Goal: Information Seeking & Learning: Get advice/opinions

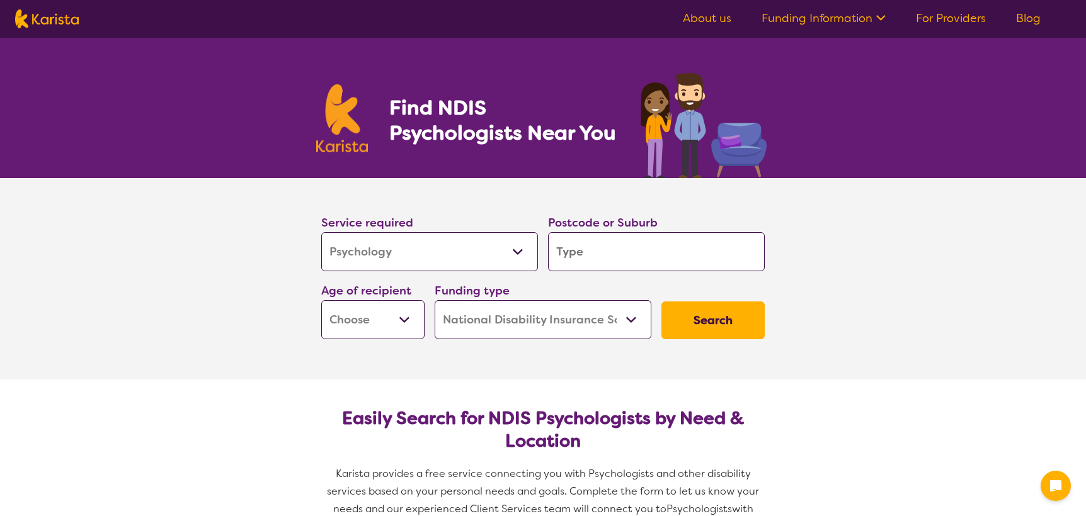
select select "Psychology"
select select "NDIS"
select select "Psychology"
select select "NDIS"
click at [373, 259] on select "Allied Health Assistant Assessment (ADHD or Autism) Behaviour support Counselli…" at bounding box center [429, 251] width 217 height 39
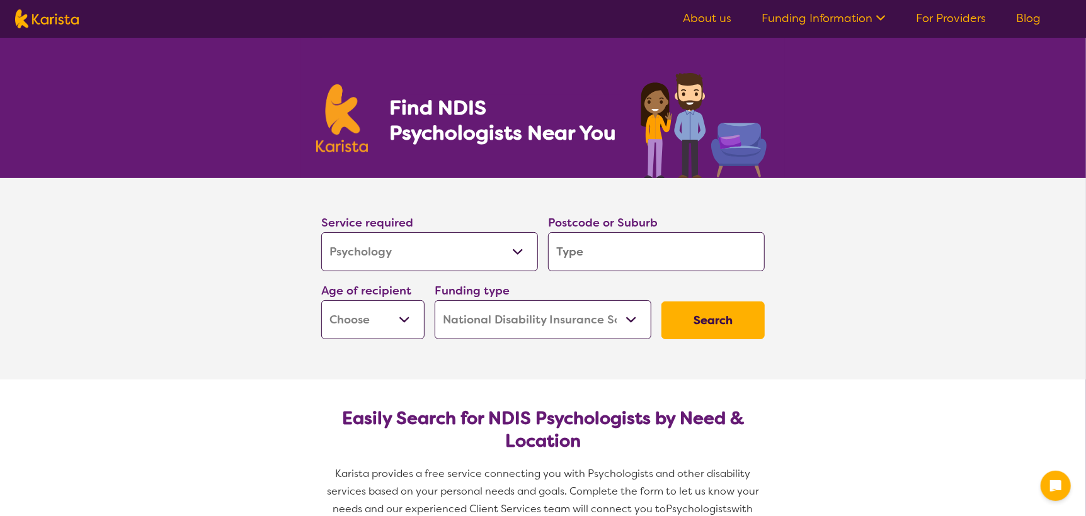
click at [373, 259] on select "Allied Health Assistant Assessment (ADHD or Autism) Behaviour support Counselli…" at bounding box center [429, 251] width 217 height 39
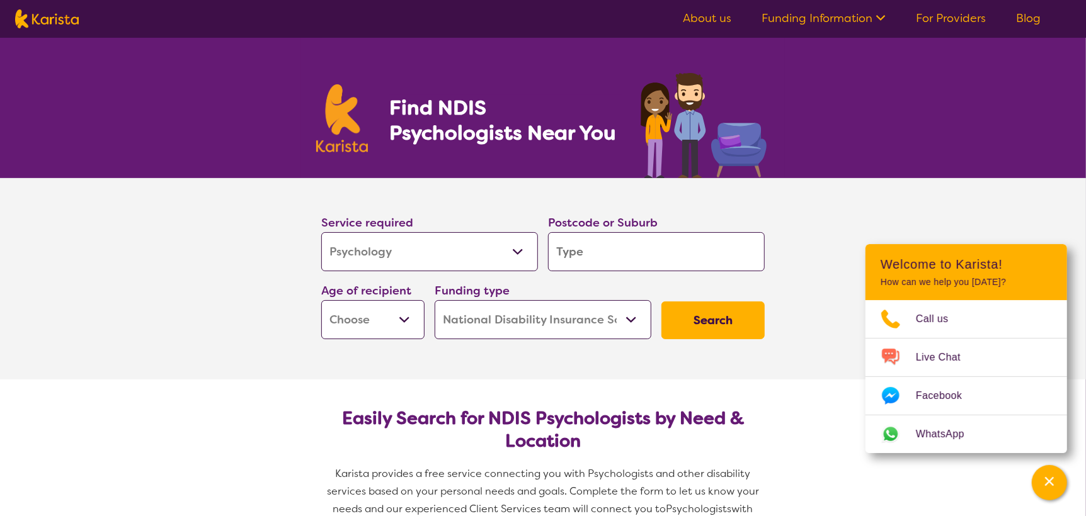
click at [741, 264] on input "search" at bounding box center [656, 251] width 217 height 39
type input "3"
type input "32"
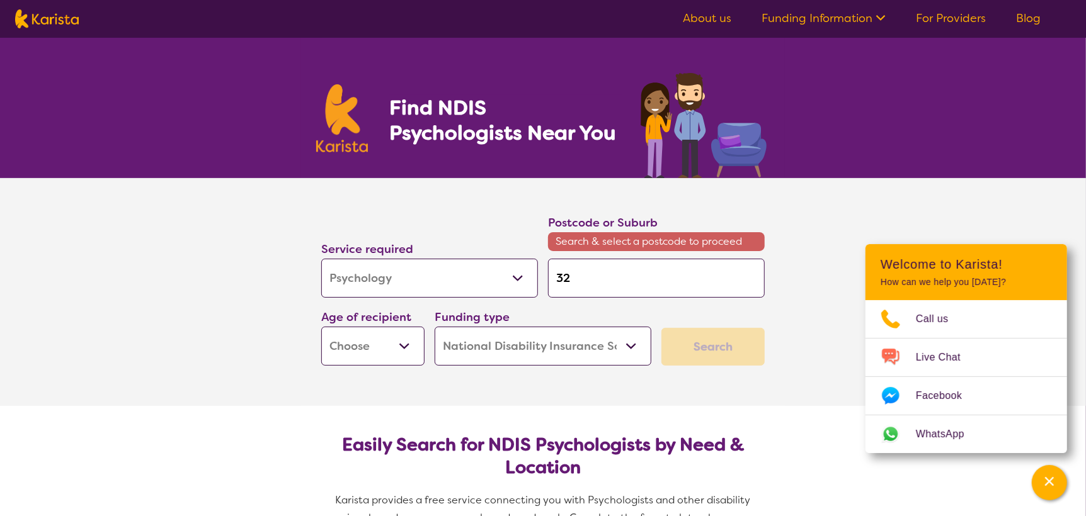
type input "320"
type input "3206"
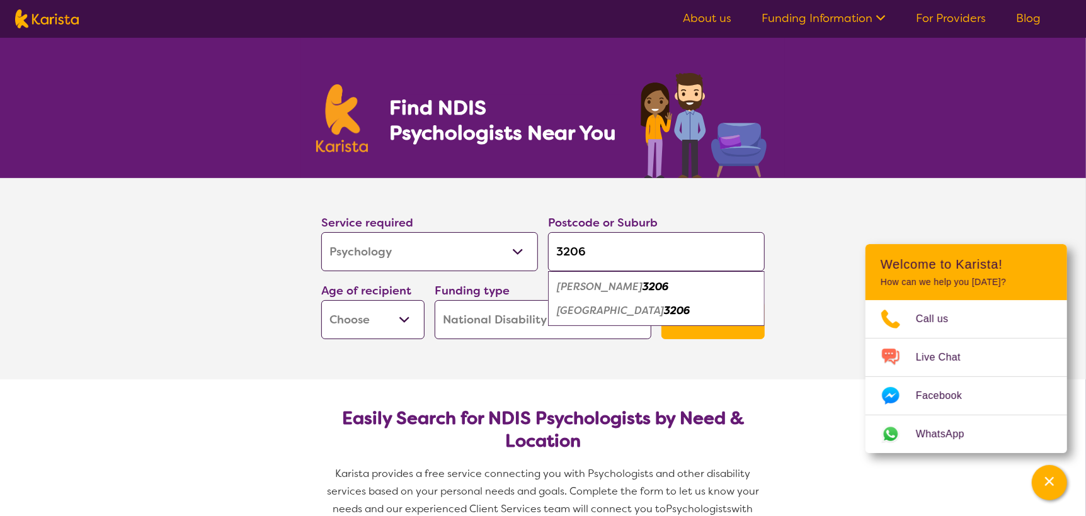
type input "3206"
click at [642, 283] on em "3206" at bounding box center [655, 286] width 26 height 13
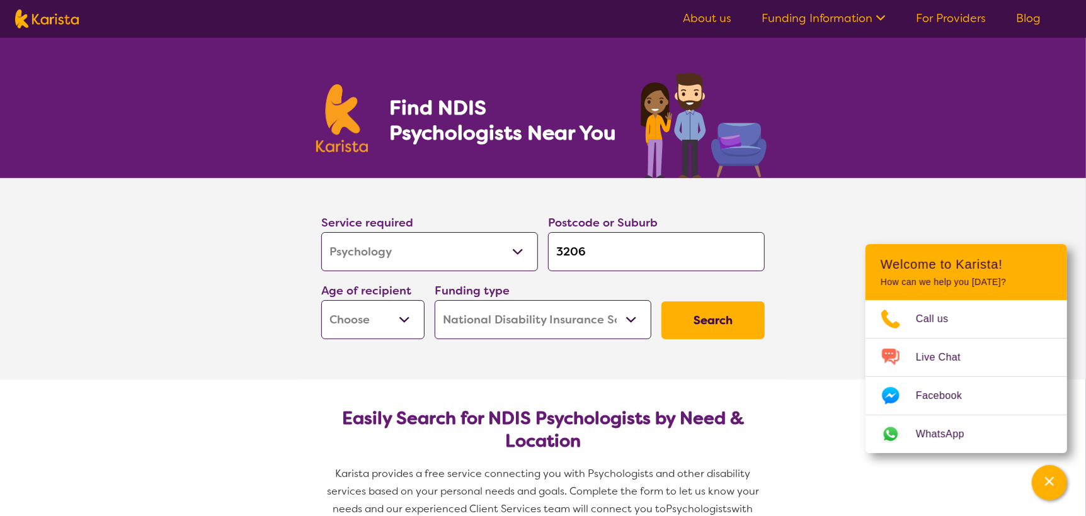
click at [364, 329] on select "Early Childhood - 0 to 9 Child - 10 to 11 Adolescent - 12 to 17 Adult - 18 to 6…" at bounding box center [372, 319] width 103 height 39
select select "EC"
click at [321, 300] on select "Early Childhood - 0 to 9 Child - 10 to 11 Adolescent - 12 to 17 Adult - 18 to 6…" at bounding box center [372, 319] width 103 height 39
select select "EC"
click at [744, 329] on button "Search" at bounding box center [712, 321] width 103 height 38
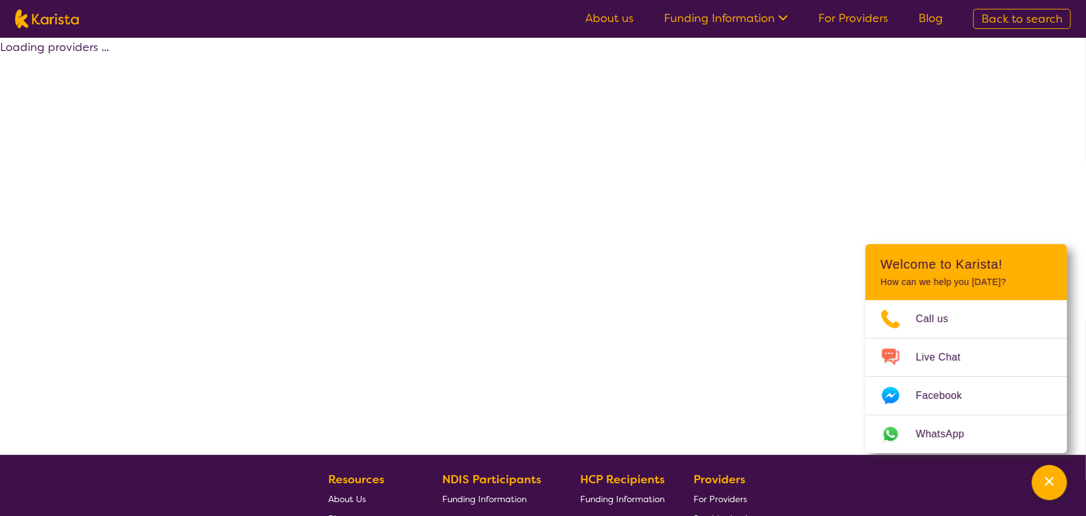
select select "by_score"
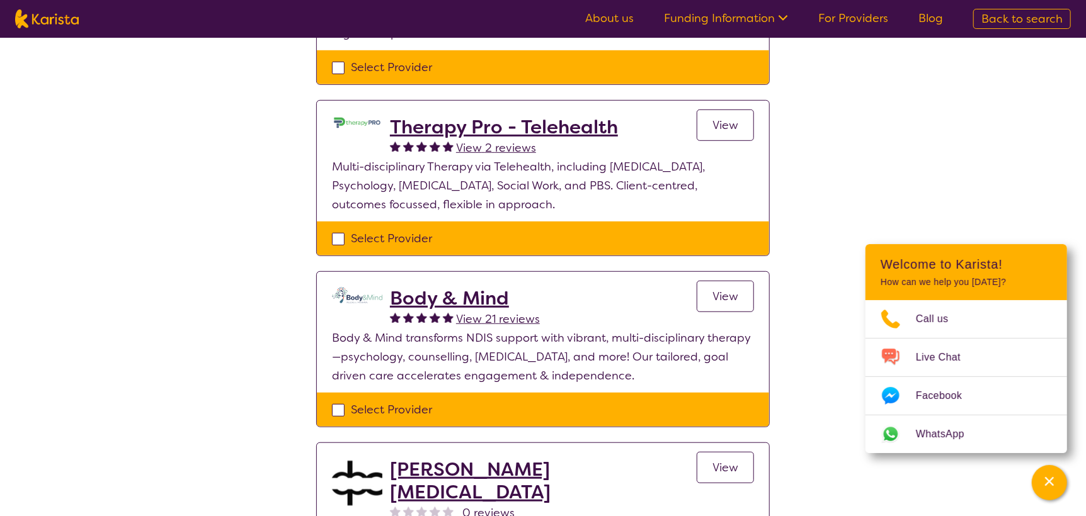
scroll to position [503, 0]
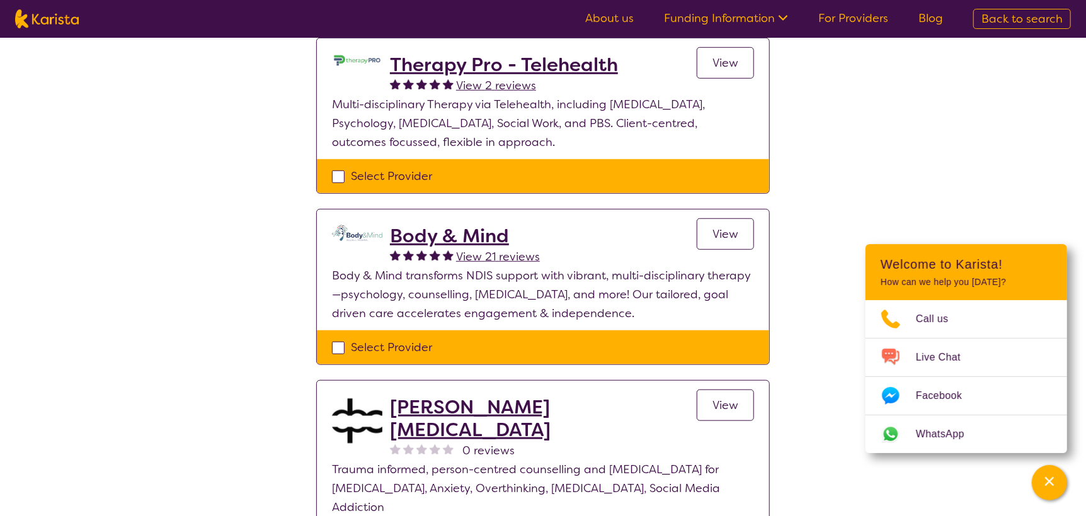
click at [465, 225] on h2 "Body & Mind" at bounding box center [465, 236] width 150 height 23
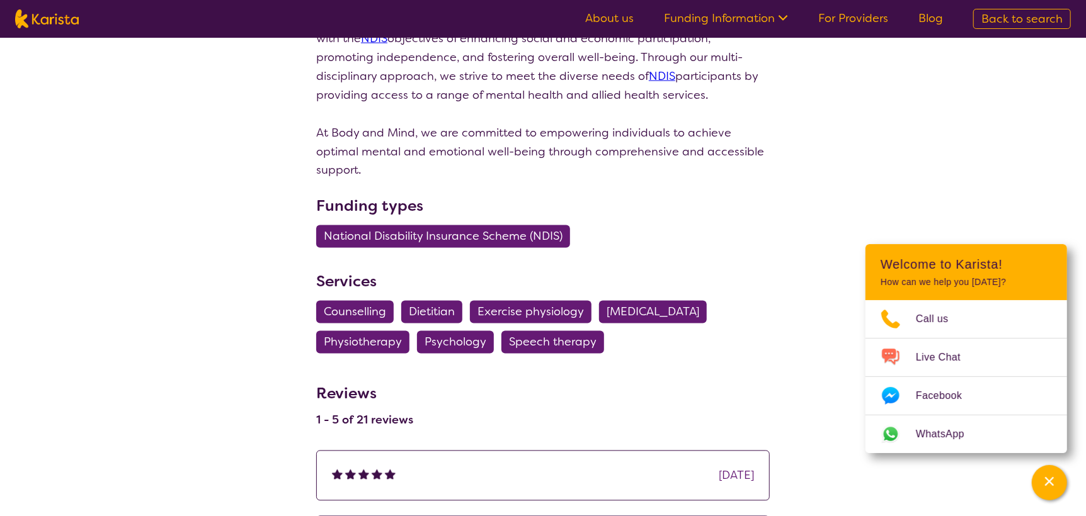
scroll to position [1259, 0]
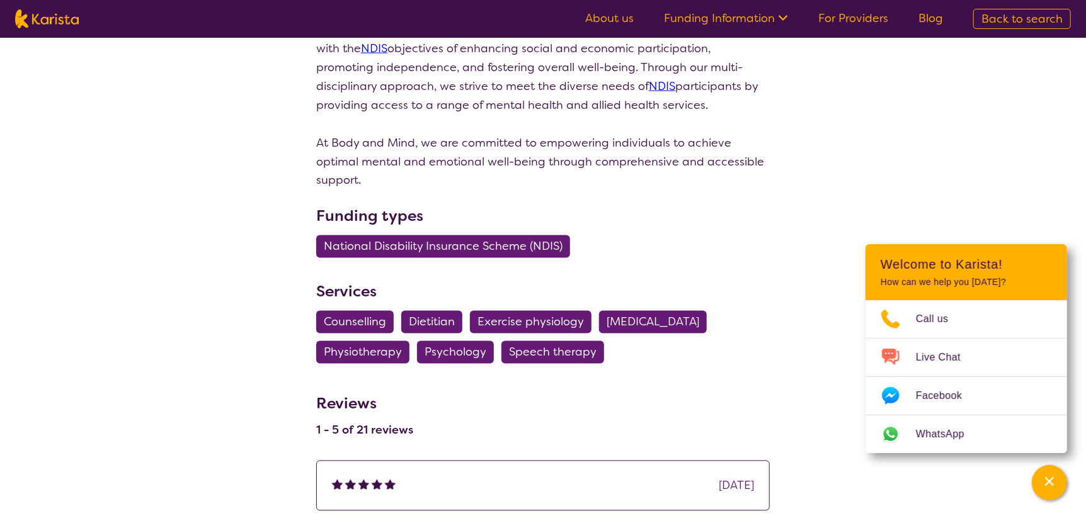
click at [457, 342] on span "Psychology" at bounding box center [455, 352] width 62 height 23
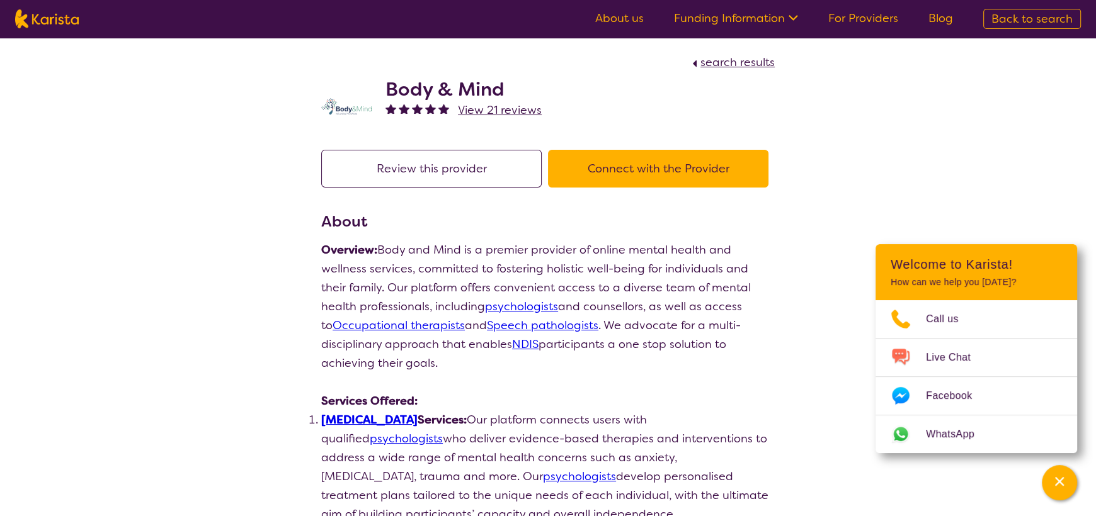
select select "Psychology"
select select "EC"
select select "NDIS"
select select "Psychology"
select select "EC"
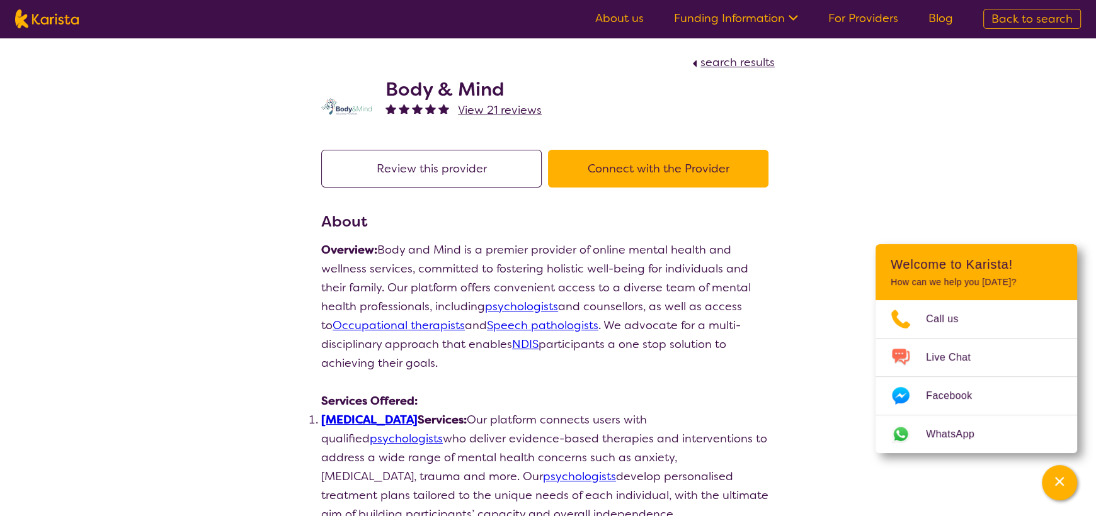
select select "NDIS"
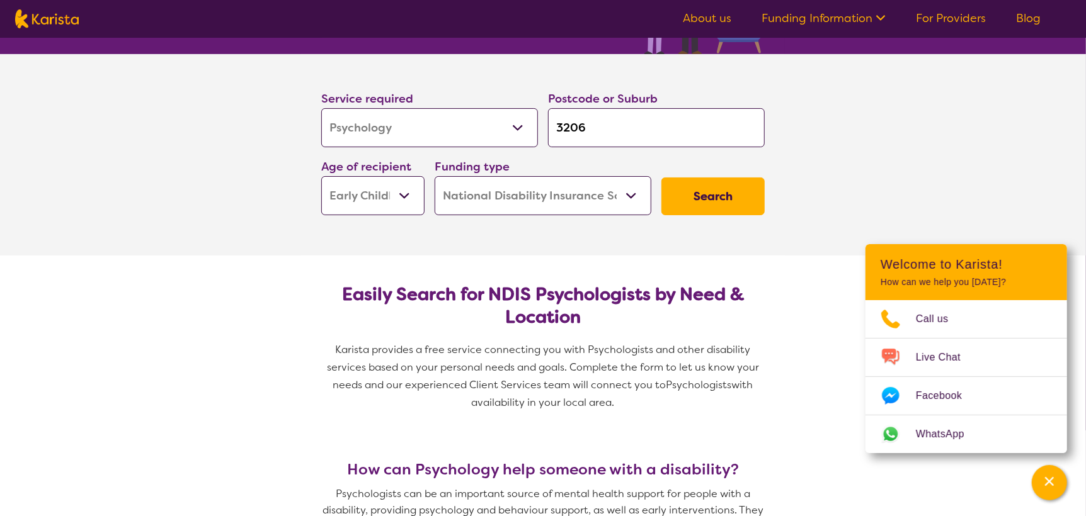
scroll to position [126, 0]
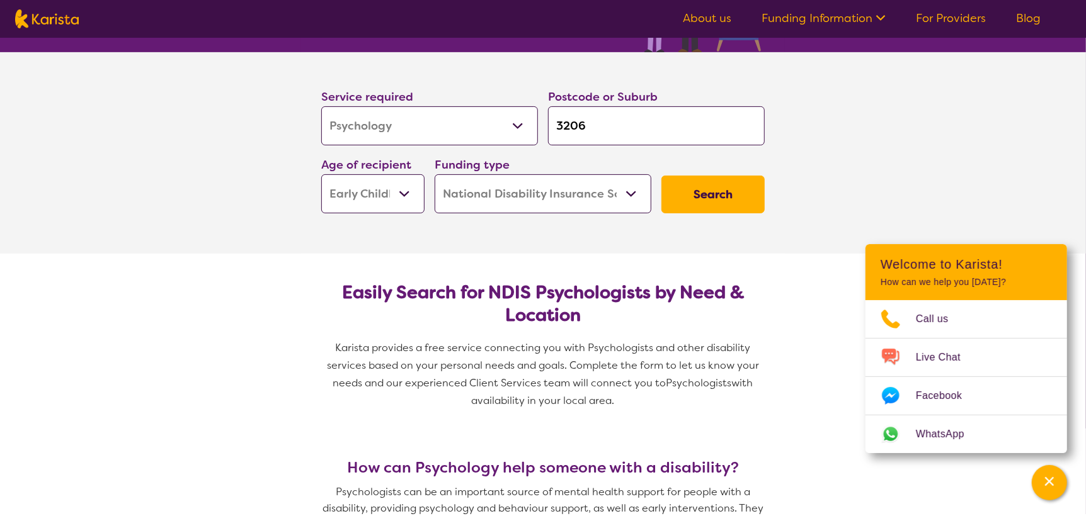
click at [738, 209] on button "Search" at bounding box center [712, 195] width 103 height 38
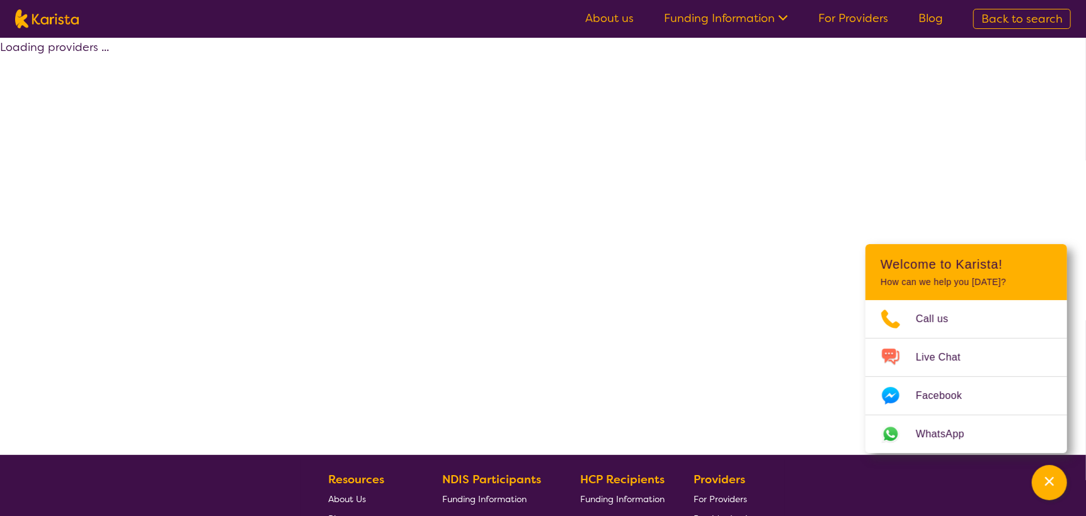
select select "by_score"
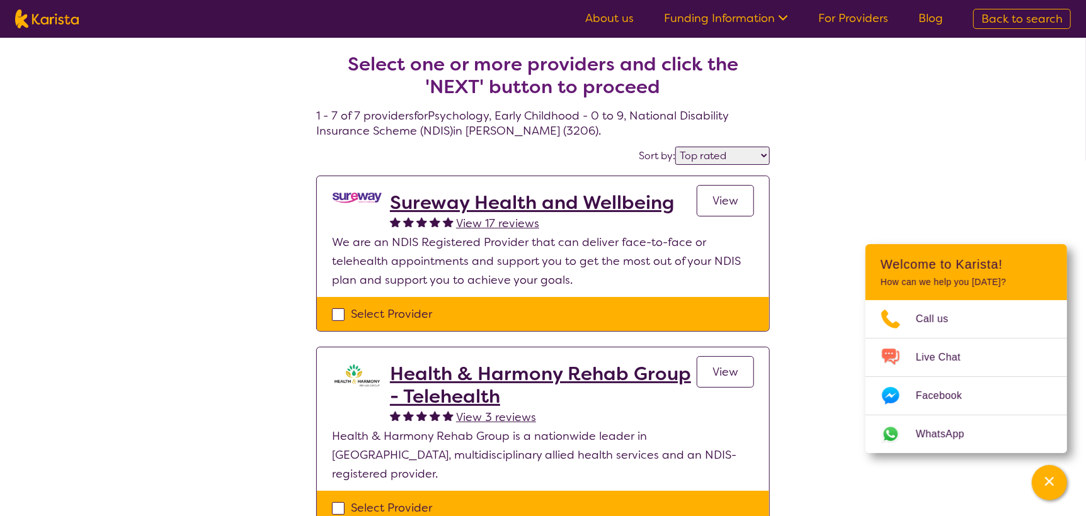
click at [446, 195] on h2 "Sureway Health and Wellbeing" at bounding box center [532, 202] width 284 height 23
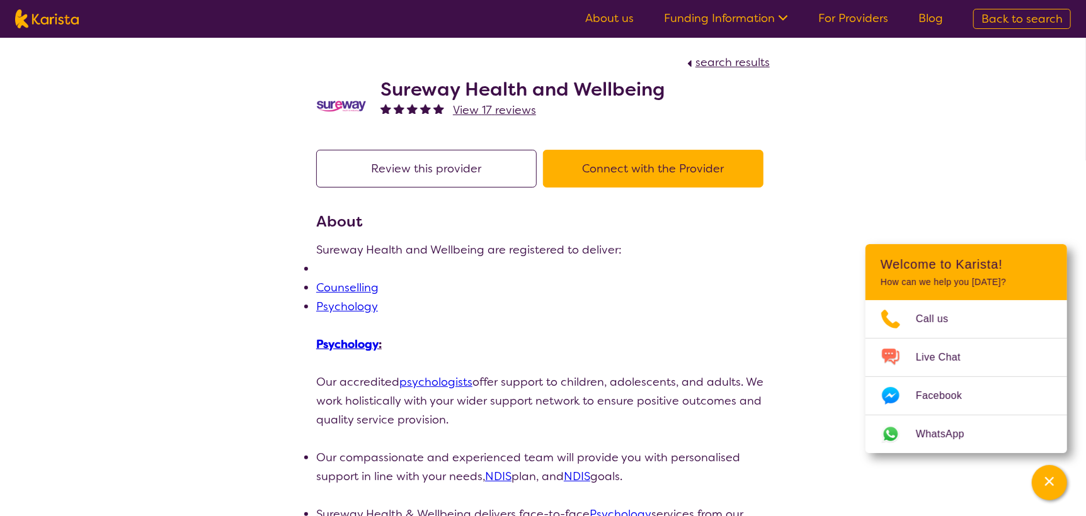
click at [333, 307] on link "Psychology" at bounding box center [347, 306] width 62 height 15
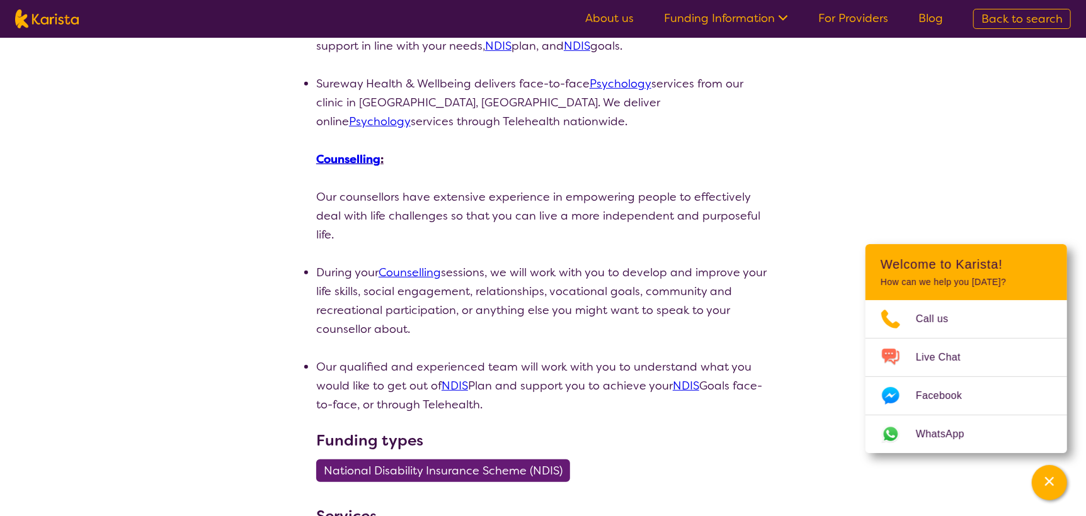
scroll to position [441, 0]
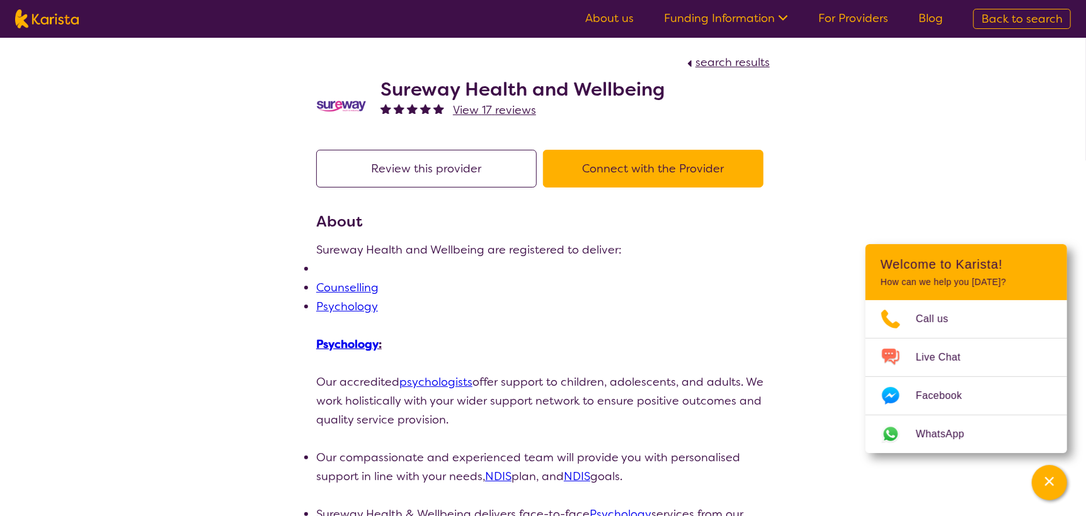
select select "by_score"
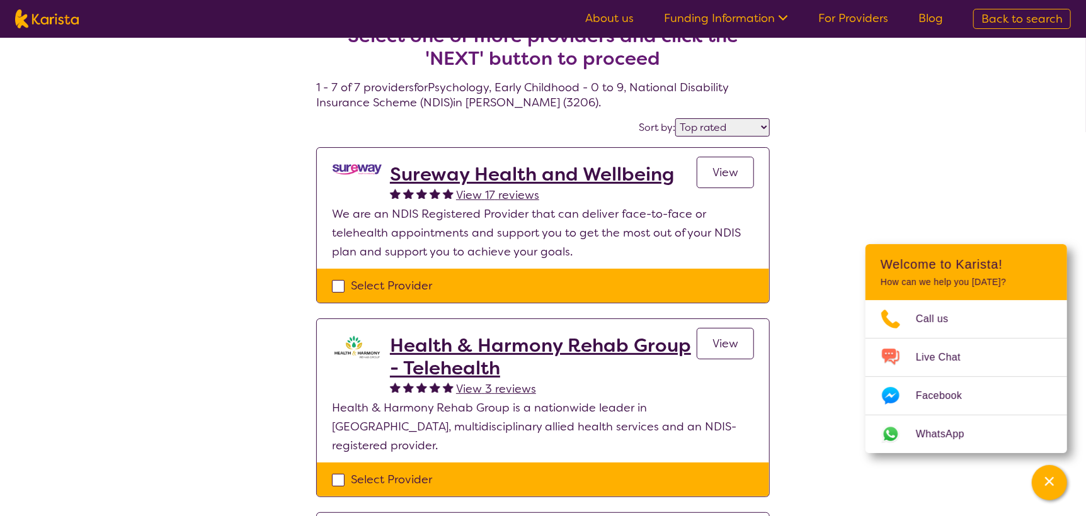
scroll to position [62, 0]
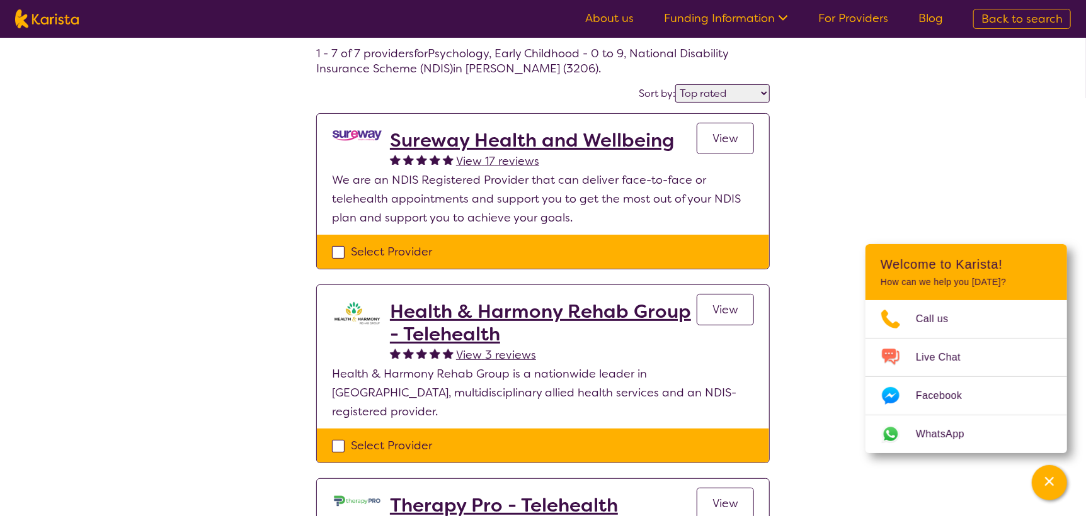
click at [485, 312] on h2 "Health & Harmony Rehab Group - Telehealth" at bounding box center [543, 322] width 307 height 45
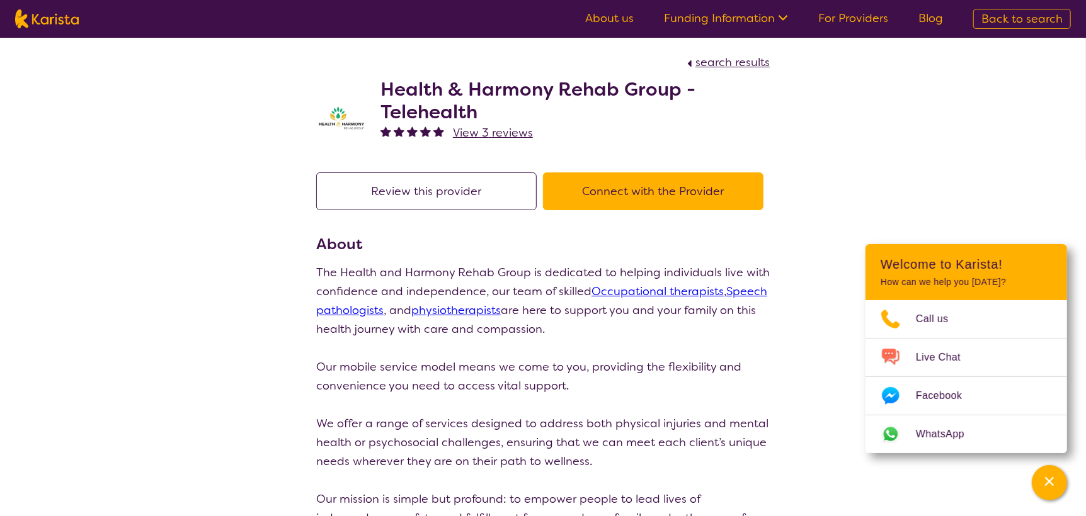
click at [578, 191] on button "Connect with the Provider" at bounding box center [653, 192] width 220 height 38
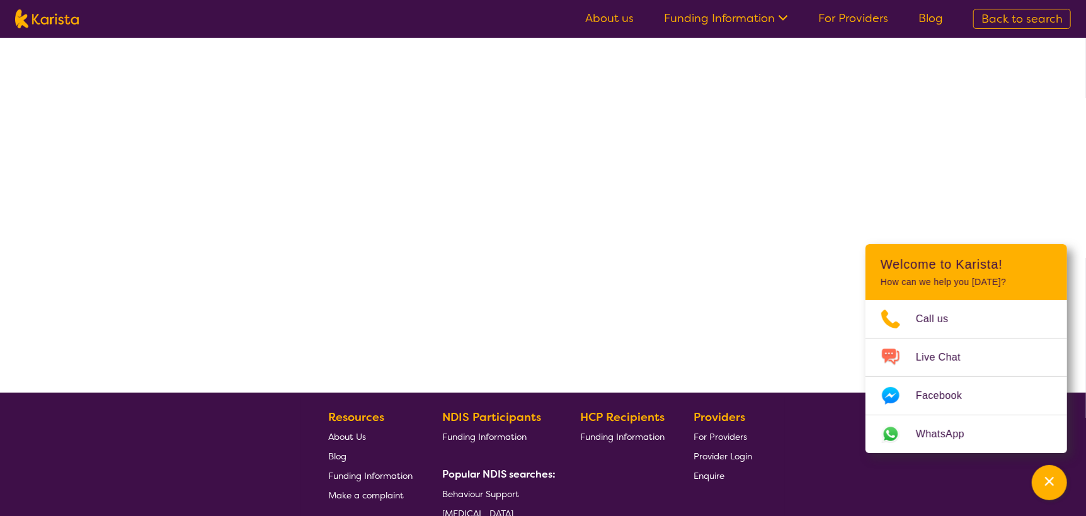
select select "by_score"
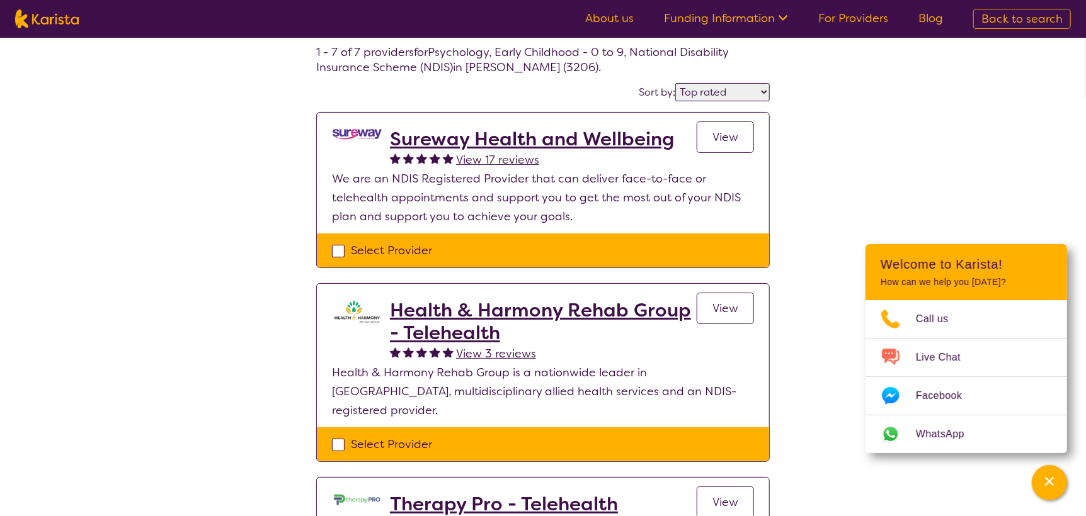
scroll to position [0, 0]
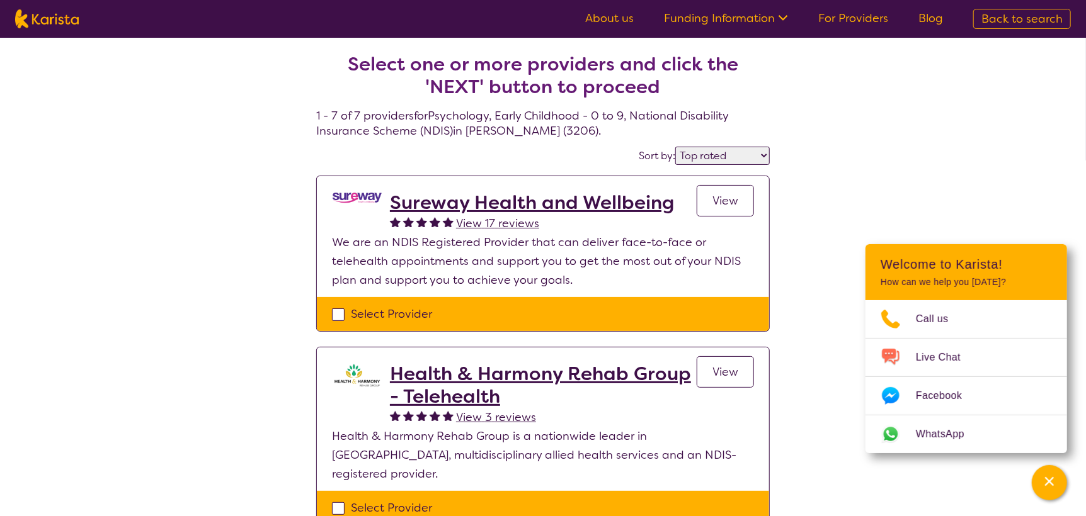
click at [513, 222] on span "View 17 reviews" at bounding box center [497, 223] width 83 height 15
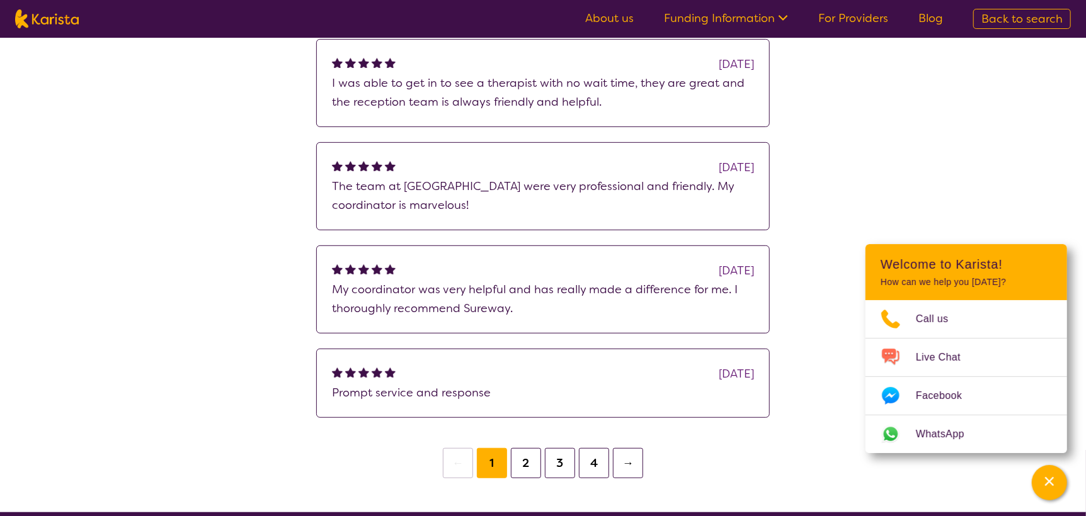
scroll to position [378, 0]
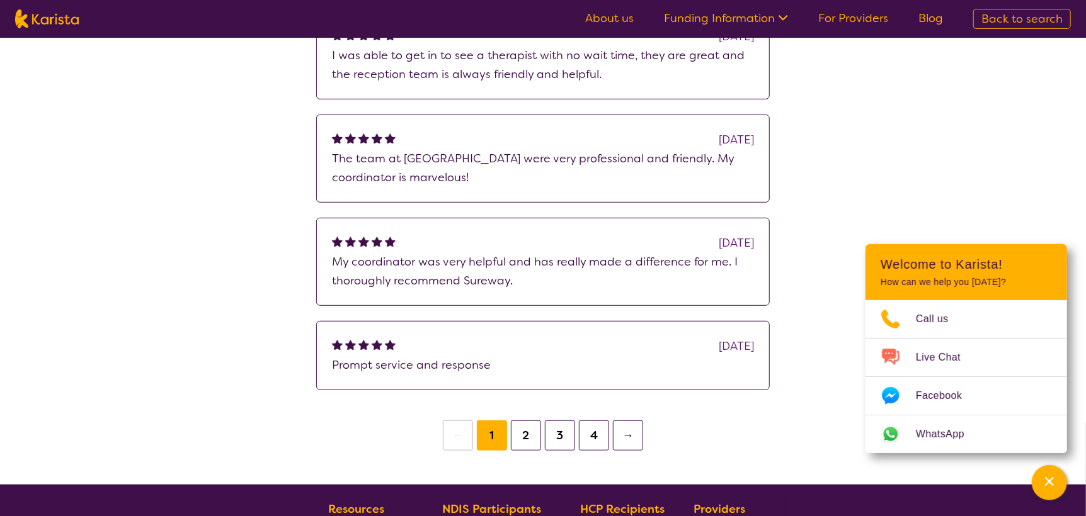
click at [526, 441] on button "2" at bounding box center [526, 436] width 30 height 30
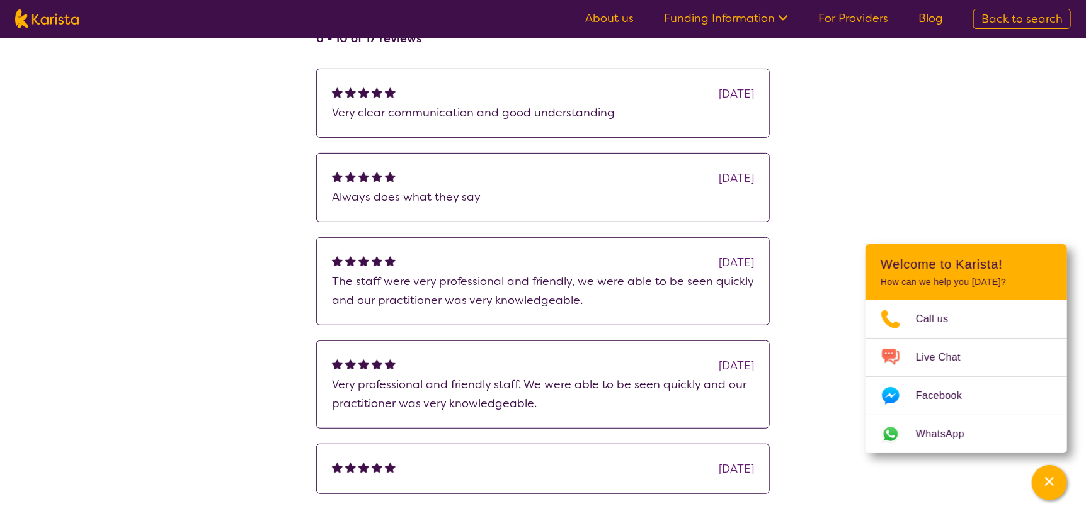
scroll to position [252, 0]
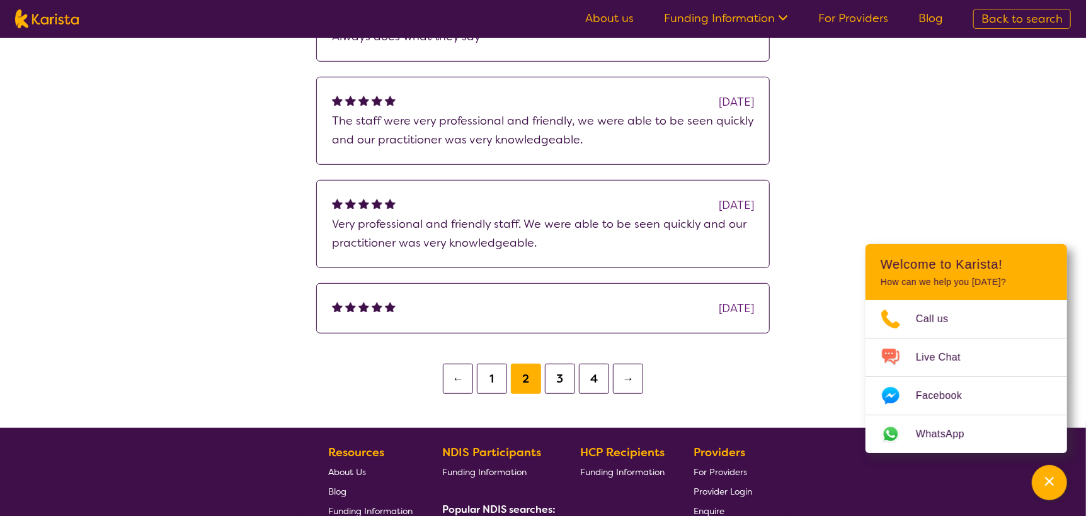
click at [557, 386] on button "3" at bounding box center [560, 379] width 30 height 30
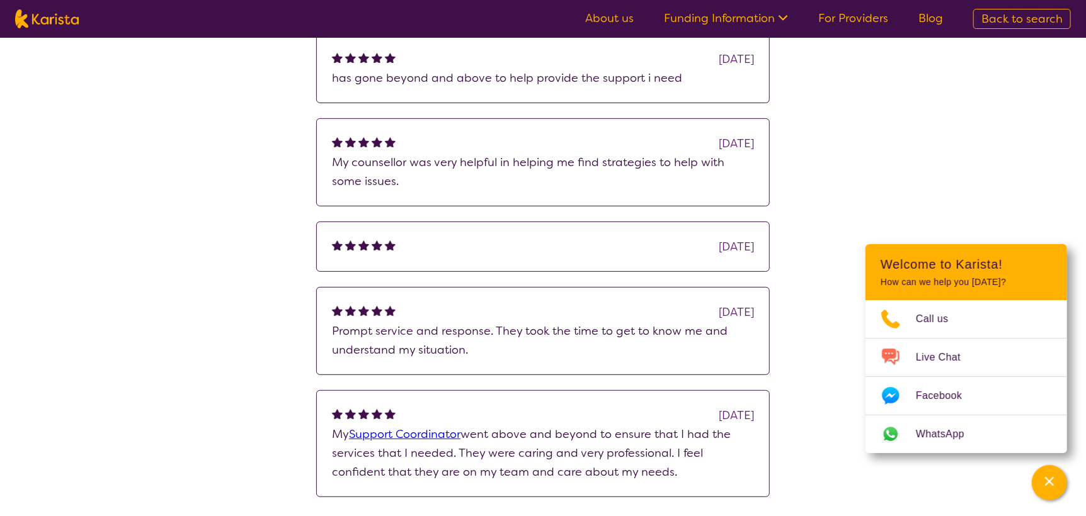
scroll to position [314, 0]
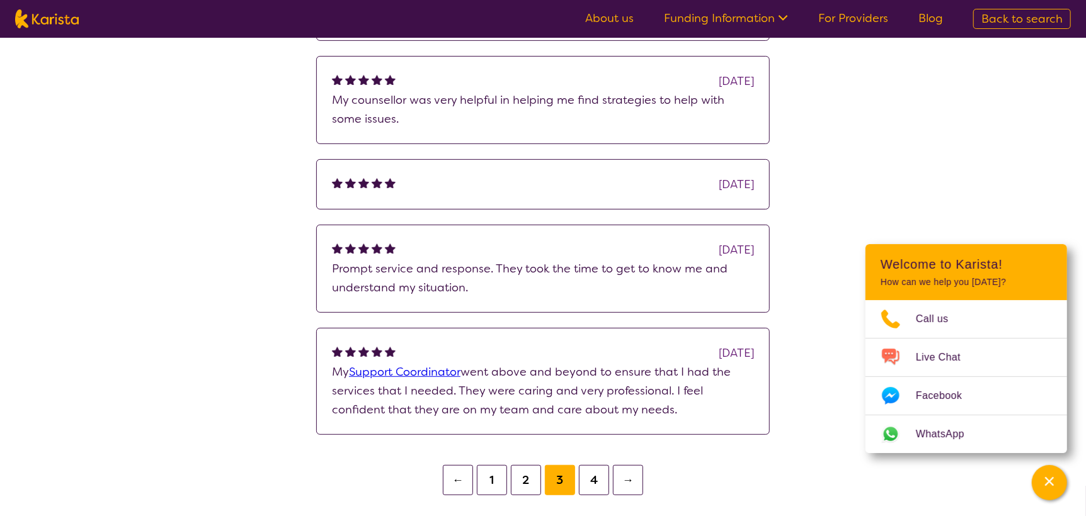
click at [463, 479] on button "←" at bounding box center [458, 480] width 30 height 30
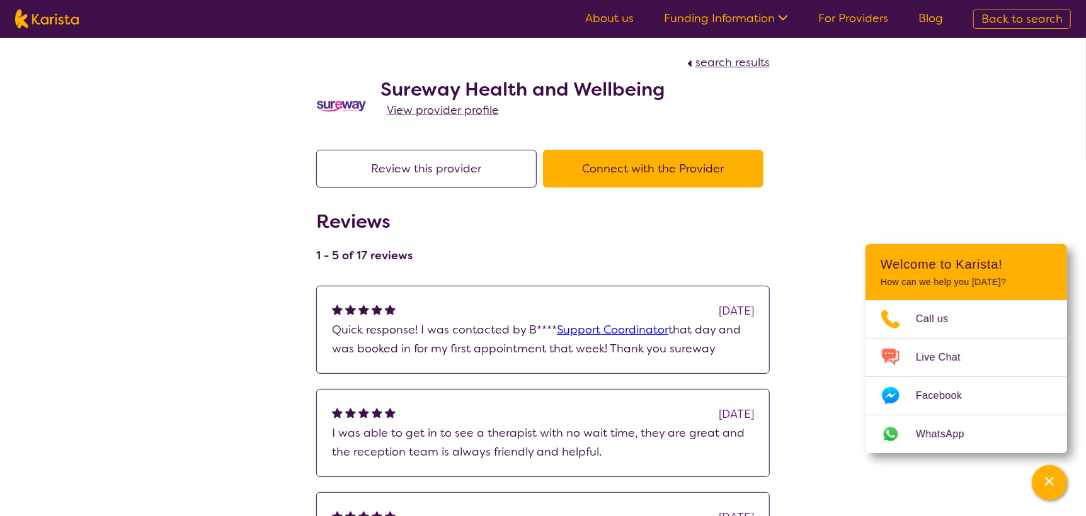
click at [691, 175] on button "Connect with the Provider" at bounding box center [653, 169] width 220 height 38
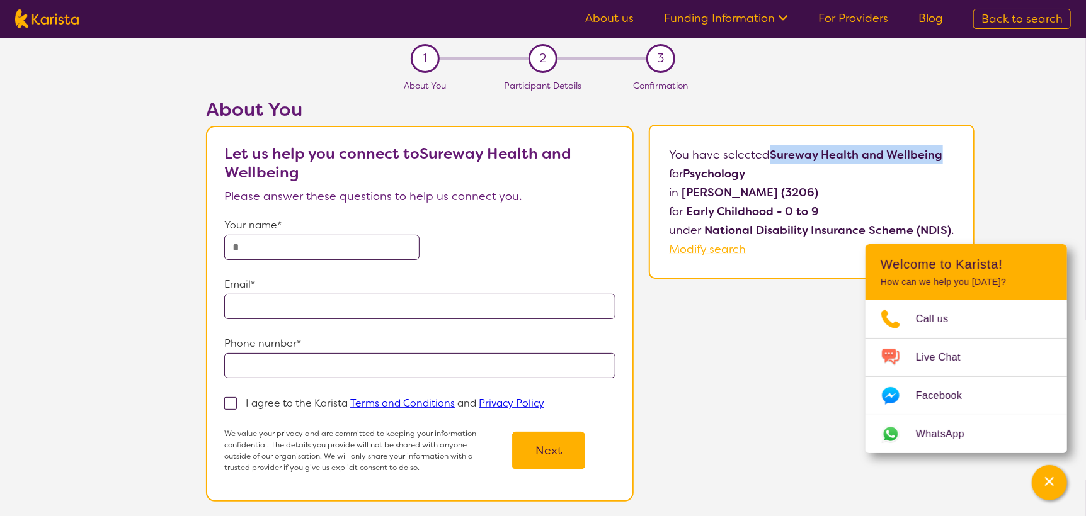
drag, startPoint x: 768, startPoint y: 153, endPoint x: 967, endPoint y: 147, distance: 199.1
click at [967, 147] on div "You have selected Sureway Health and Wellbeing for Psychology in Albert Park (3…" at bounding box center [812, 202] width 326 height 154
copy p "Sureway Health and Wellbeing"
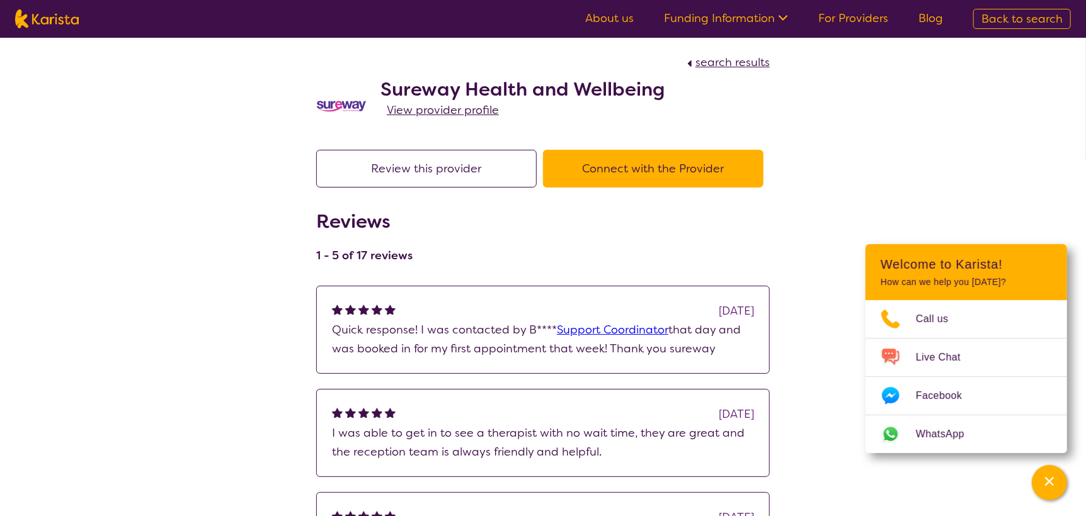
click at [425, 161] on button "Review this provider" at bounding box center [426, 169] width 220 height 38
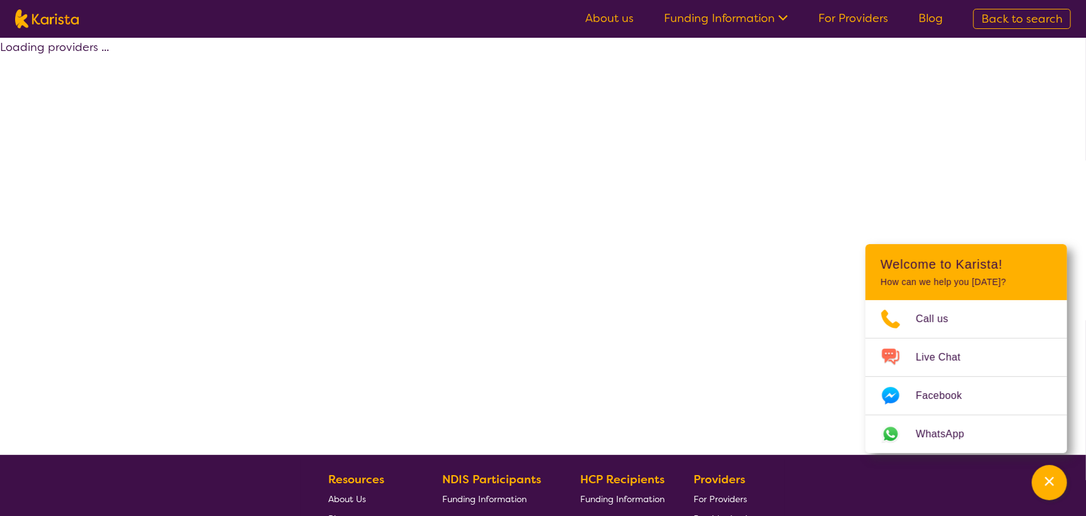
select select "by_score"
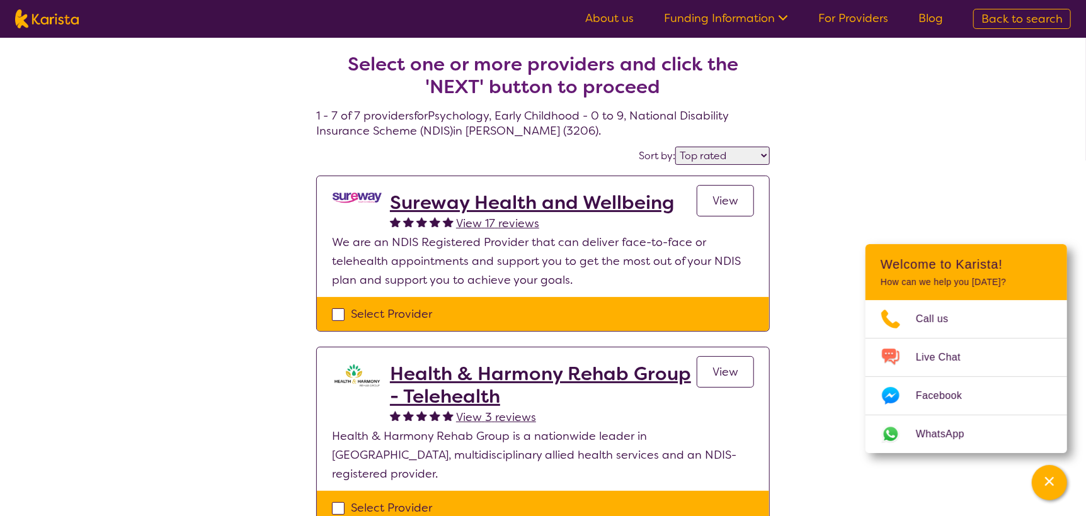
click at [519, 197] on h2 "Sureway Health and Wellbeing" at bounding box center [532, 202] width 284 height 23
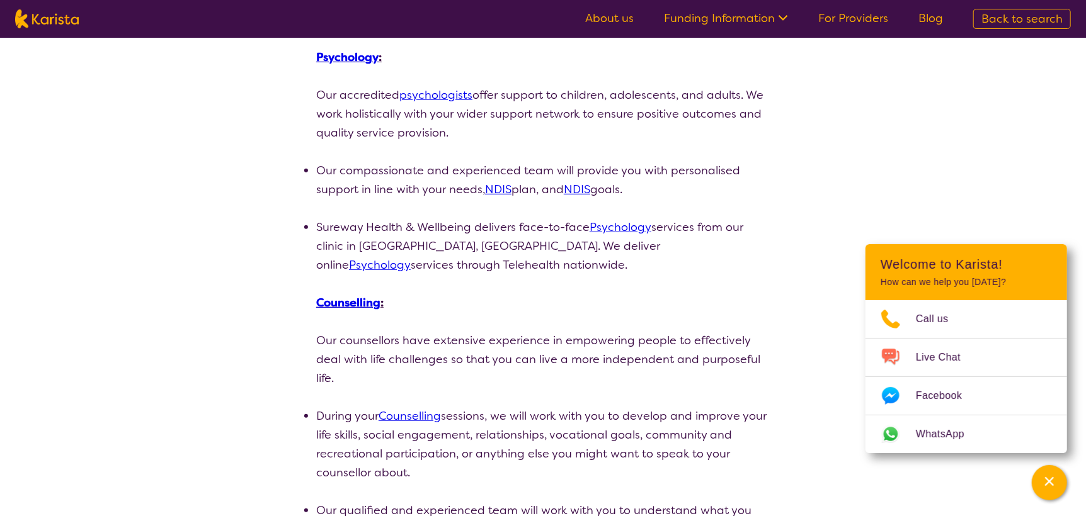
scroll to position [314, 0]
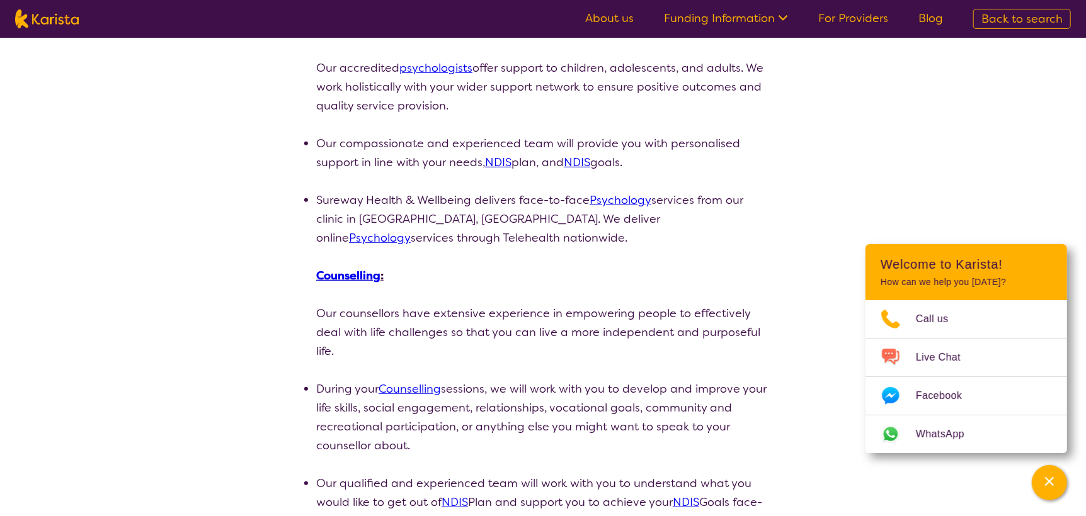
select select "by_score"
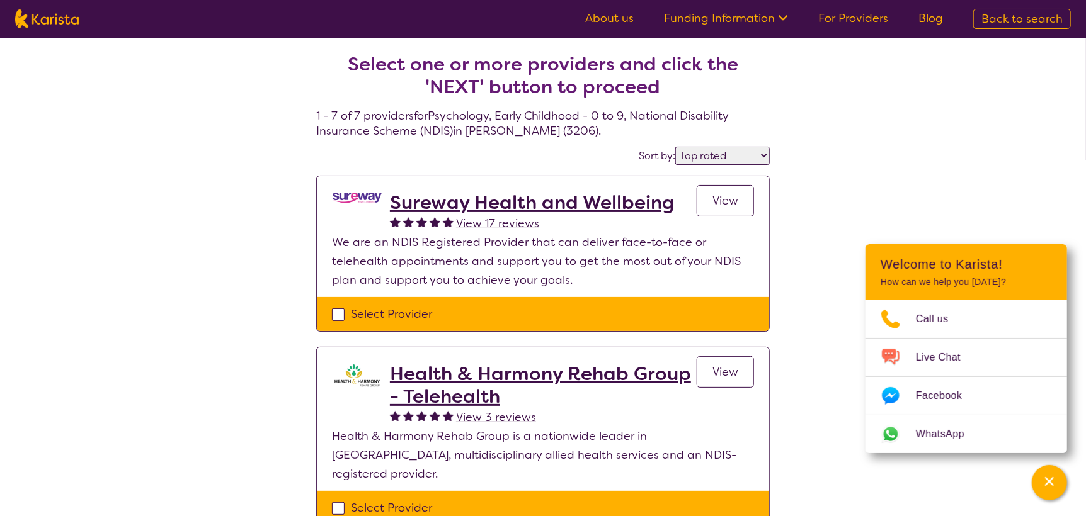
click at [545, 366] on h2 "Health & Harmony Rehab Group - Telehealth" at bounding box center [543, 385] width 307 height 45
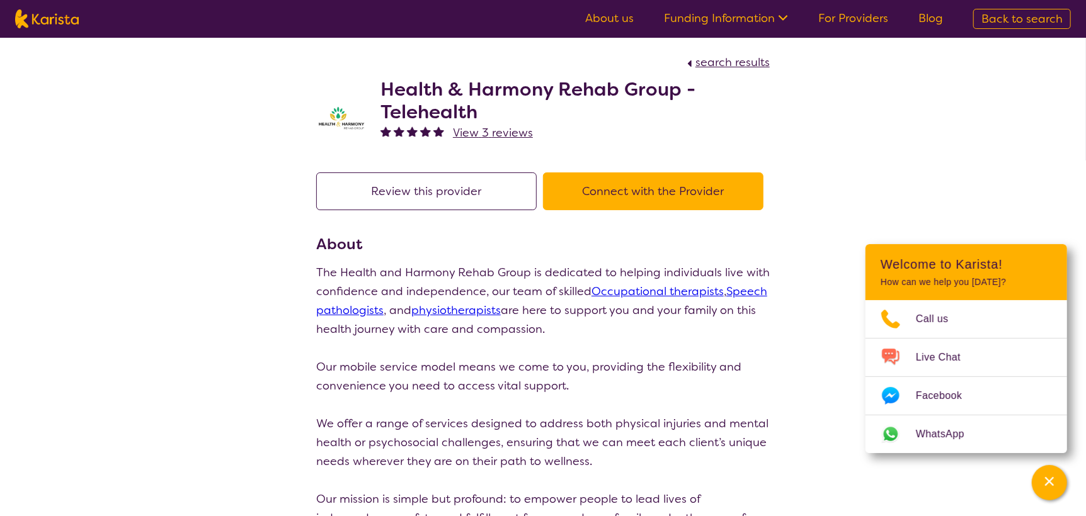
select select "by_score"
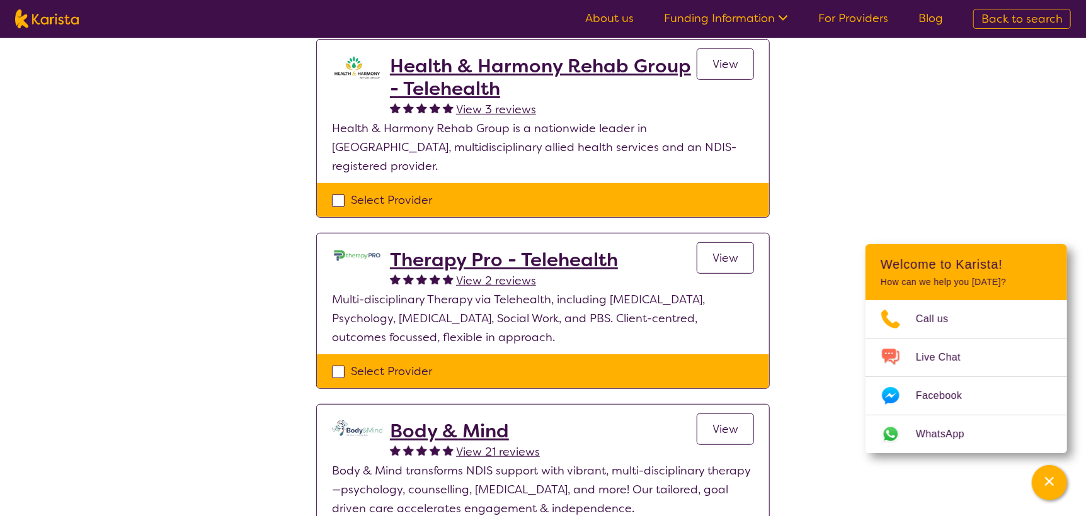
scroll to position [314, 0]
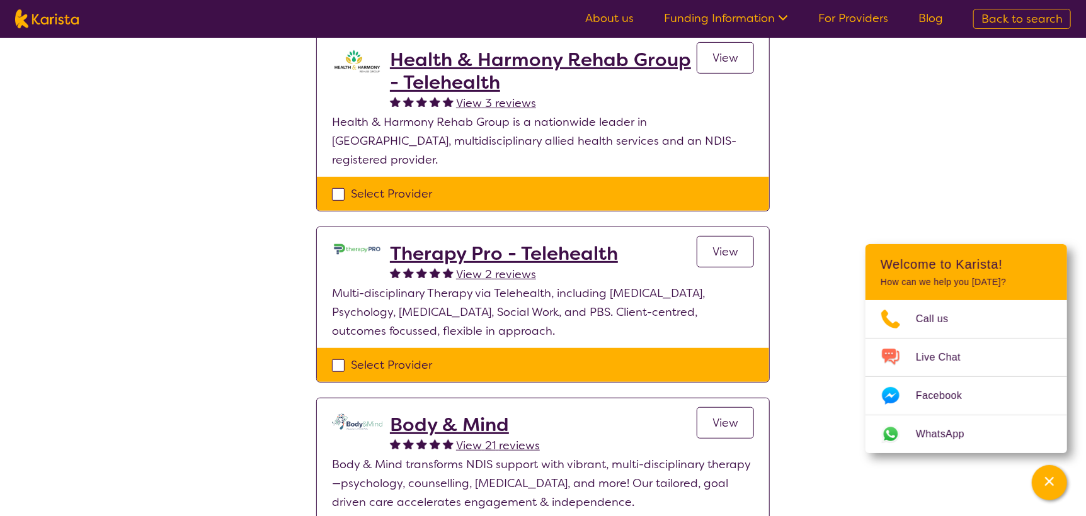
click at [560, 242] on h2 "Therapy Pro - Telehealth" at bounding box center [504, 253] width 228 height 23
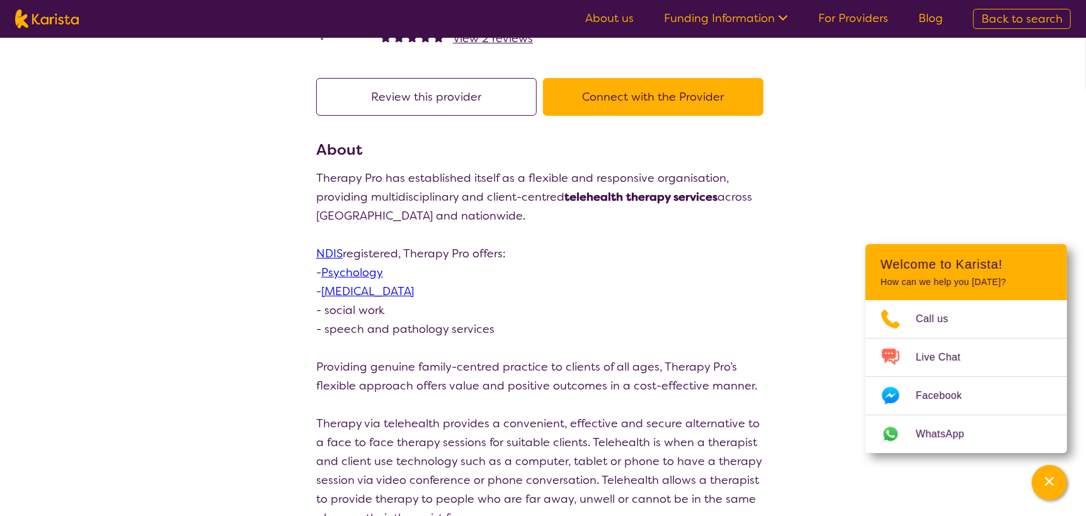
scroll to position [63, 0]
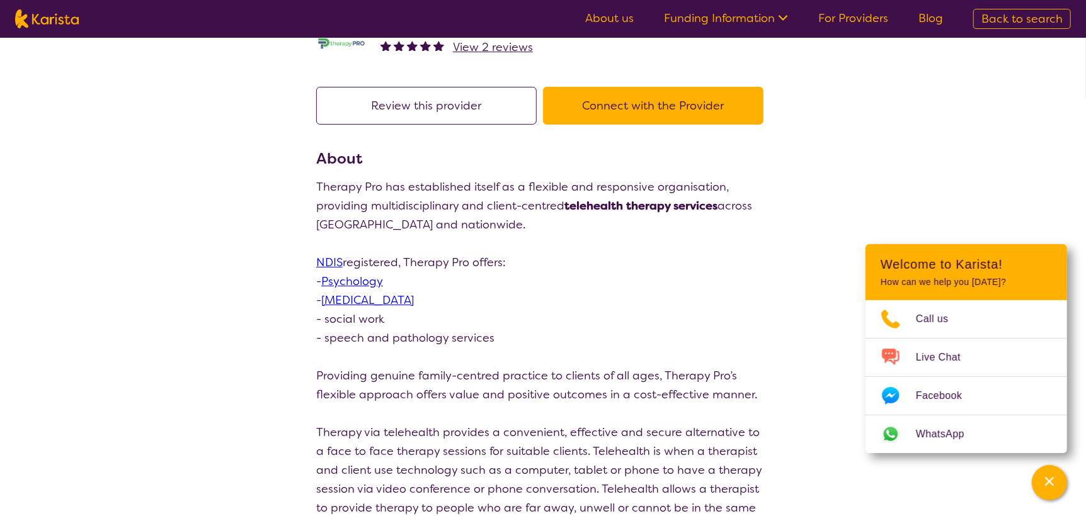
select select "by_score"
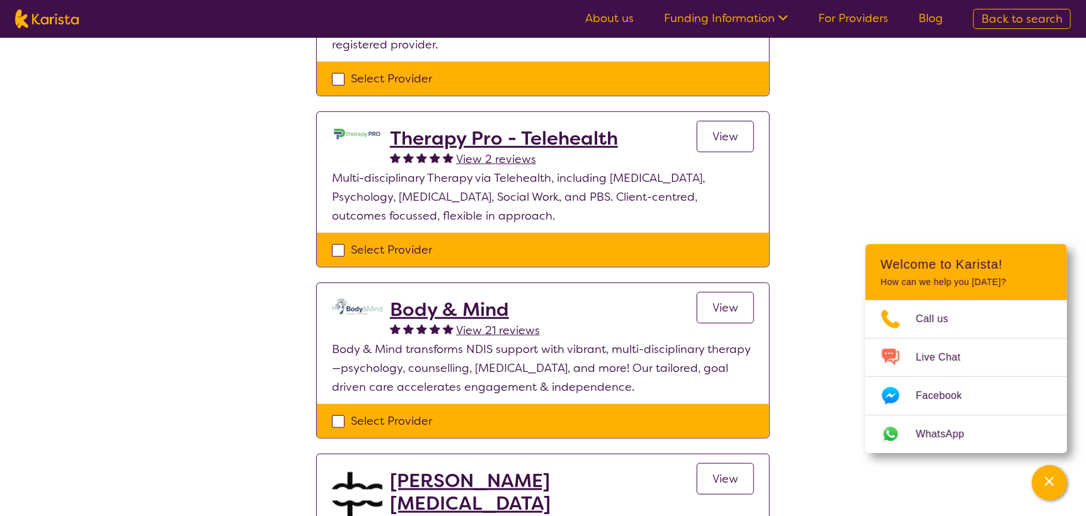
scroll to position [440, 0]
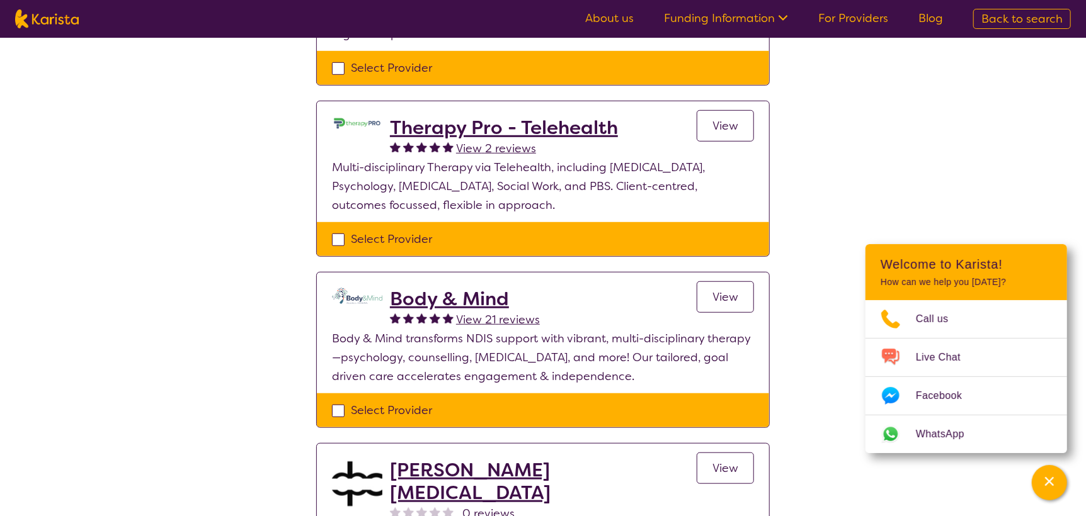
click at [454, 288] on h2 "Body & Mind" at bounding box center [465, 299] width 150 height 23
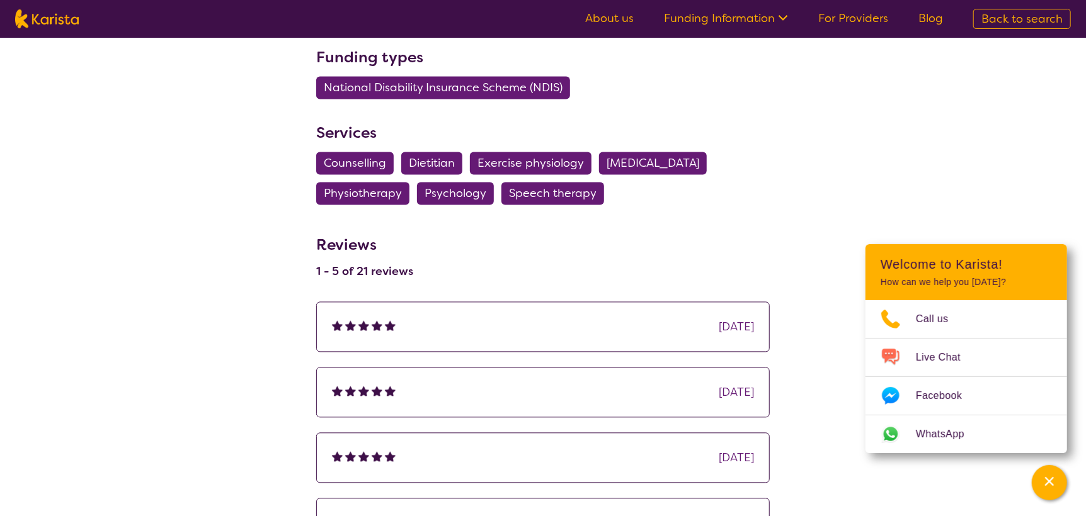
scroll to position [1448, 0]
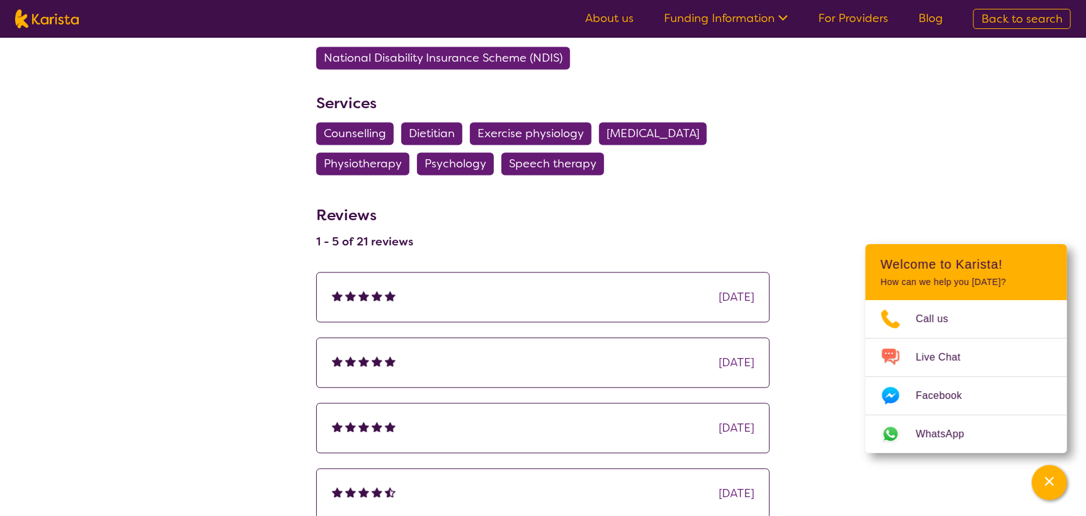
click at [378, 290] on img at bounding box center [376, 295] width 11 height 11
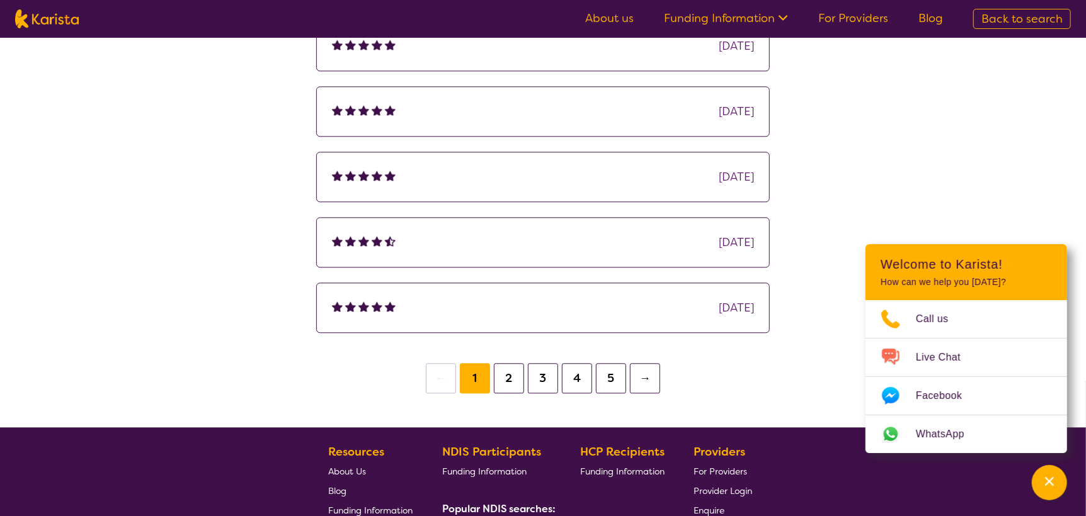
click at [502, 371] on button "2" at bounding box center [509, 378] width 30 height 30
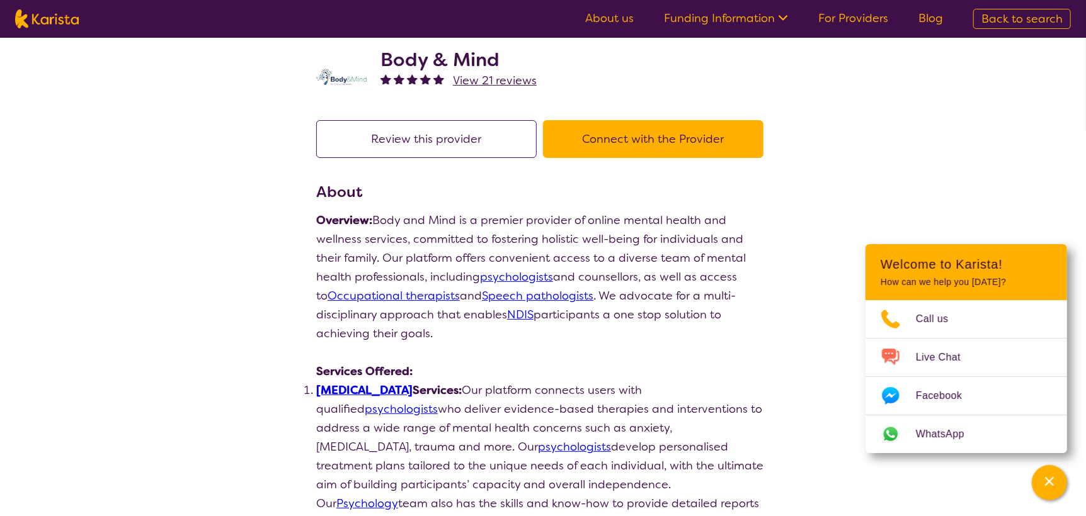
scroll to position [62, 0]
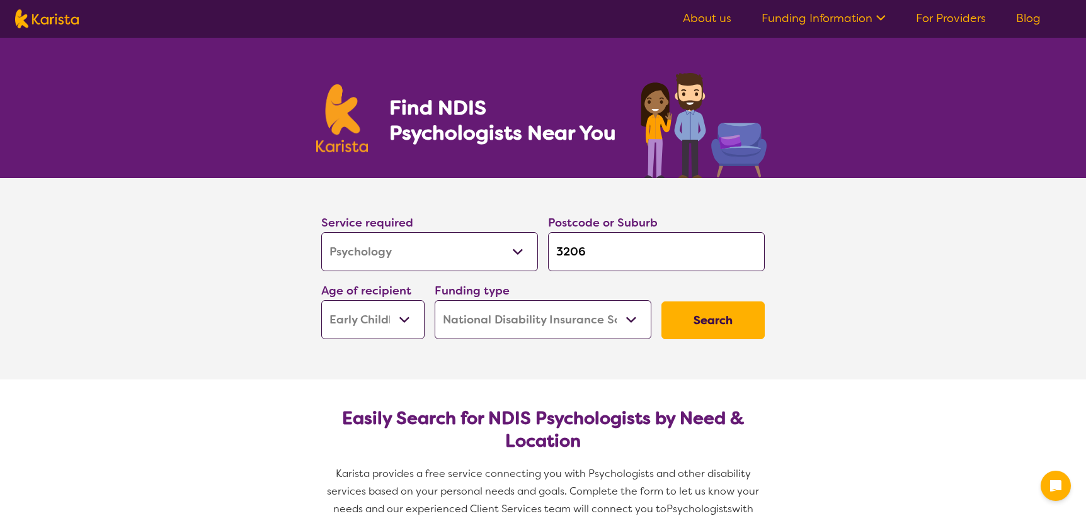
select select "Psychology"
select select "EC"
select select "NDIS"
select select "Psychology"
select select "EC"
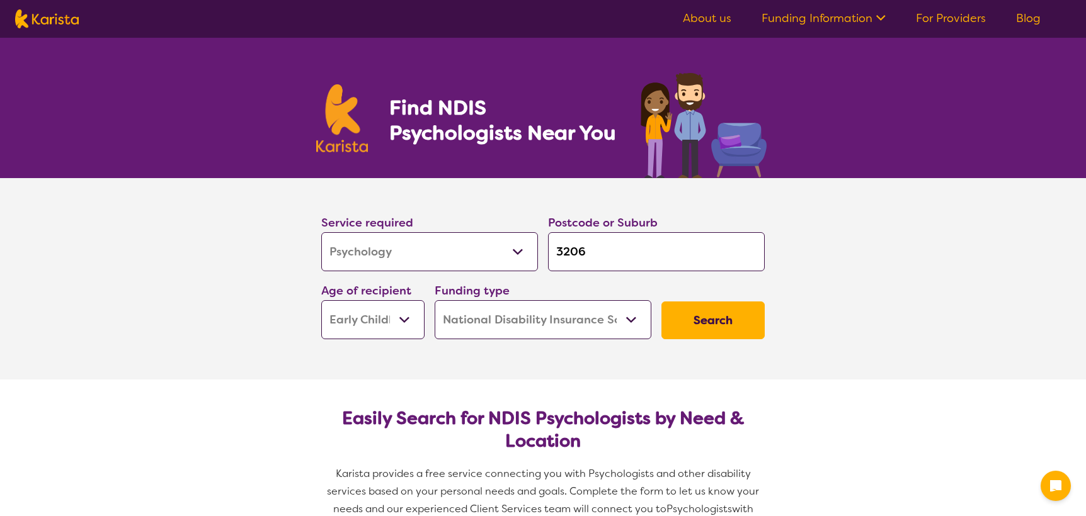
select select "NDIS"
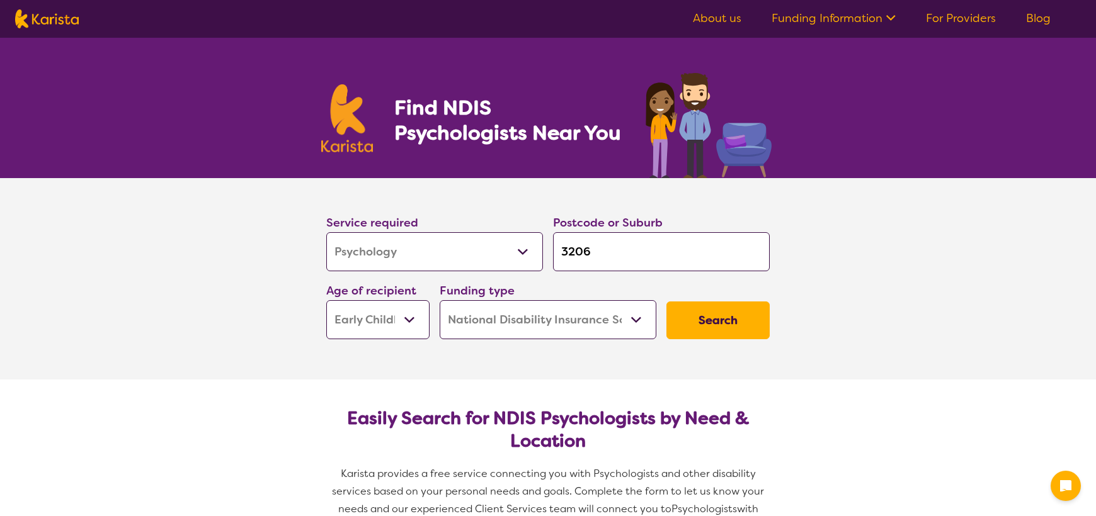
select select "Psychology"
select select "EC"
select select "NDIS"
select select "Psychology"
select select "EC"
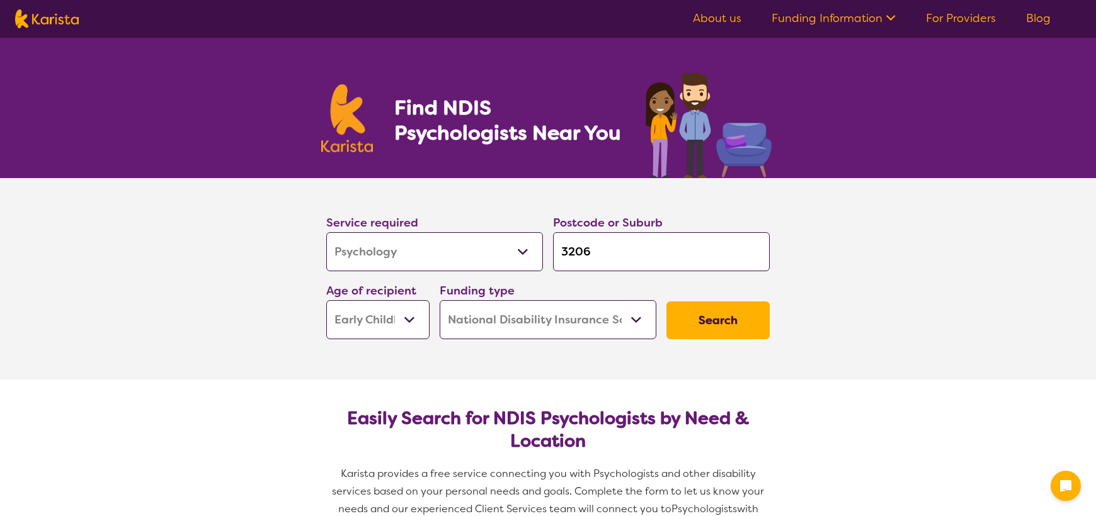
select select "NDIS"
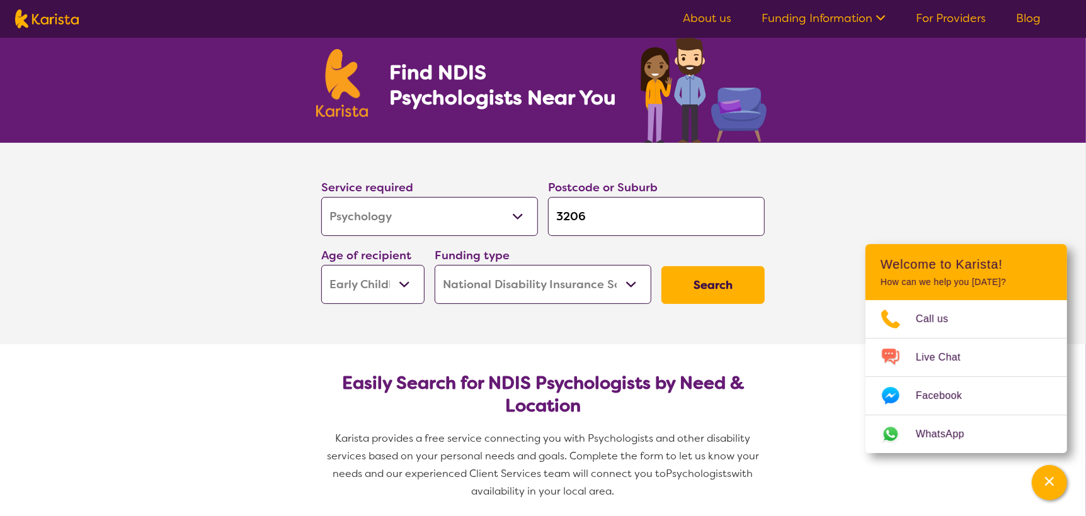
scroll to position [62, 0]
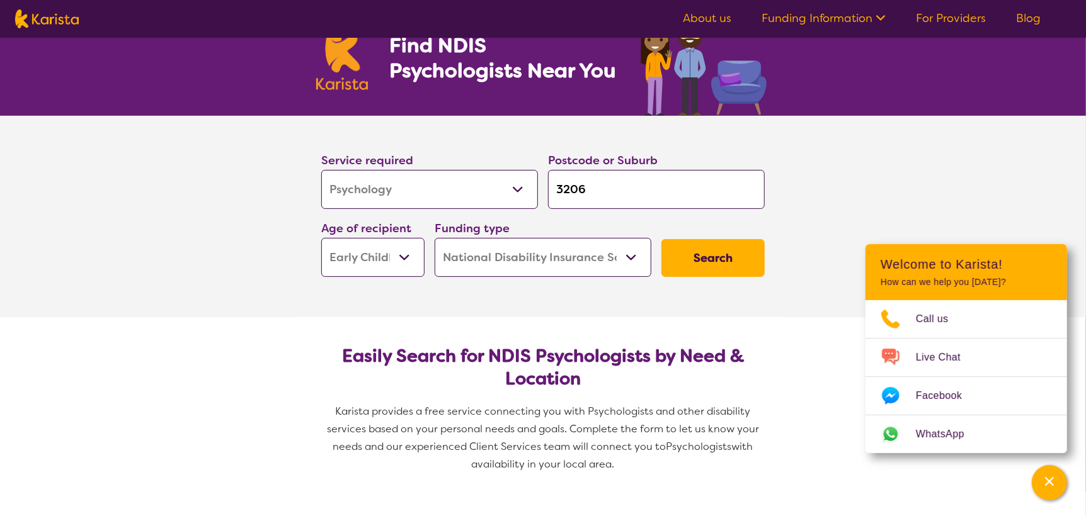
click at [734, 256] on button "Search" at bounding box center [712, 258] width 103 height 38
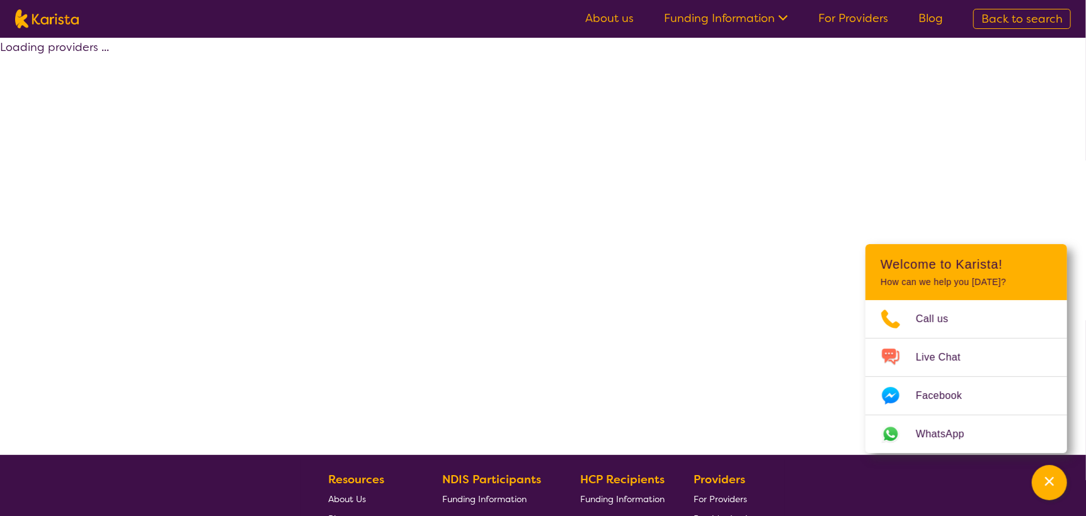
select select "by_score"
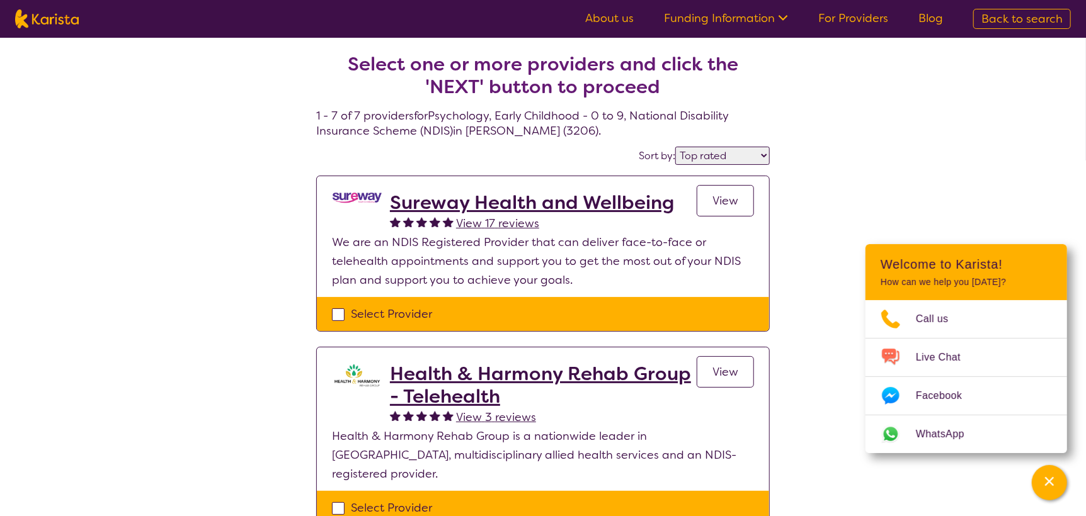
click at [542, 208] on h2 "Sureway Health and Wellbeing" at bounding box center [532, 202] width 284 height 23
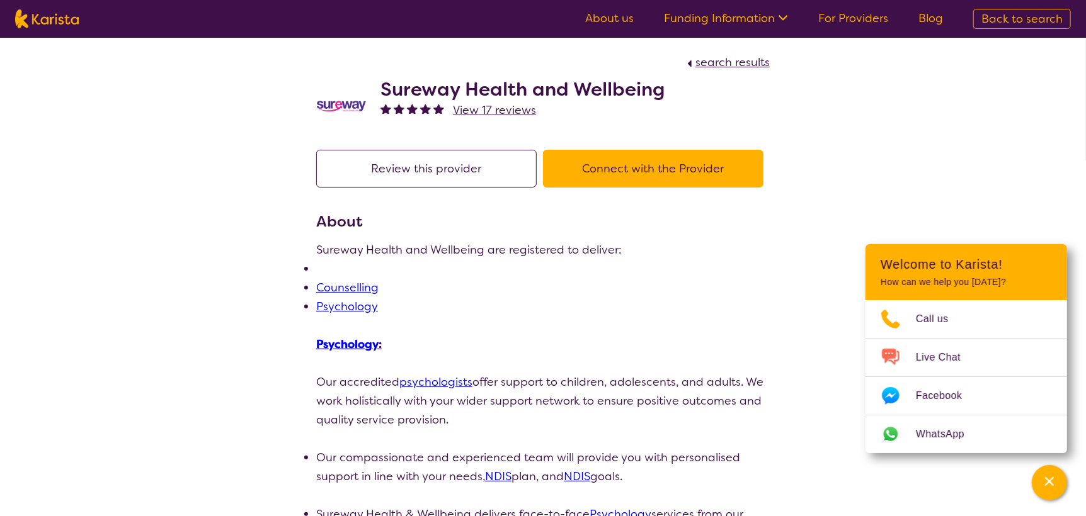
select select "by_score"
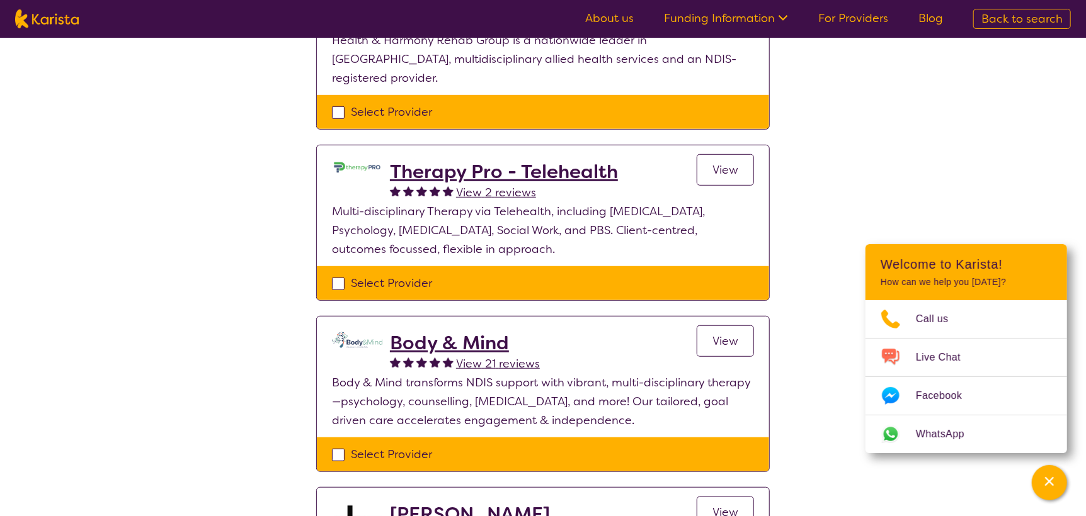
scroll to position [378, 0]
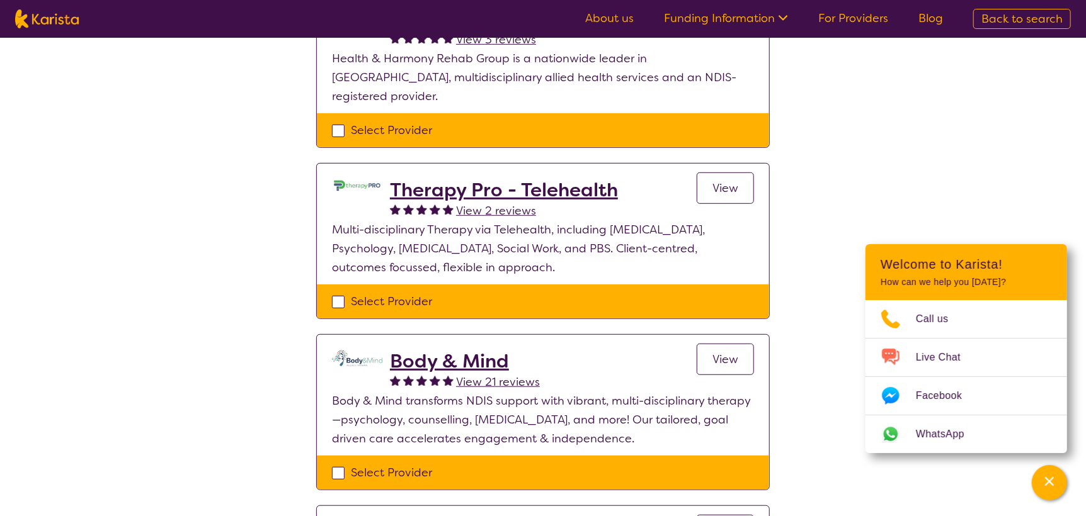
click at [458, 350] on h2 "Body & Mind" at bounding box center [465, 361] width 150 height 23
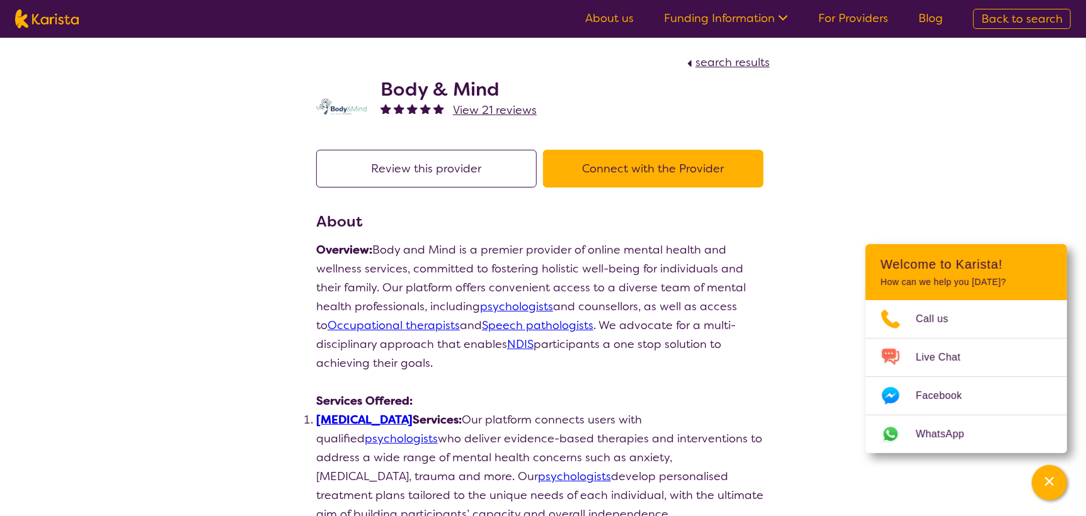
click at [478, 98] on h2 "Body & Mind" at bounding box center [458, 89] width 156 height 23
drag, startPoint x: 478, startPoint y: 99, endPoint x: 479, endPoint y: 111, distance: 12.0
click at [478, 100] on div "Body & Mind View 21 reviews" at bounding box center [458, 106] width 156 height 57
click at [480, 116] on span "View 21 reviews" at bounding box center [495, 110] width 84 height 15
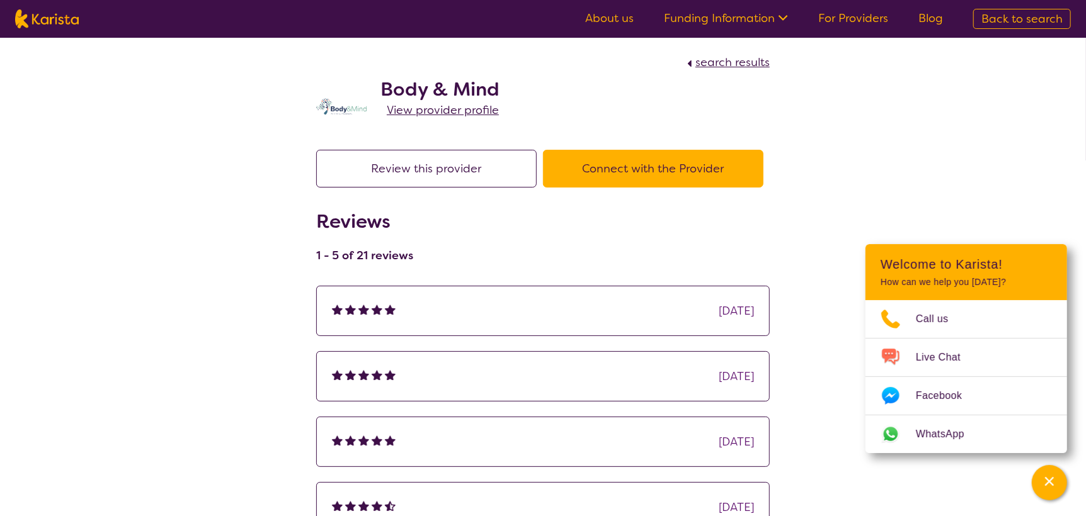
click at [713, 65] on span "search results" at bounding box center [732, 62] width 74 height 15
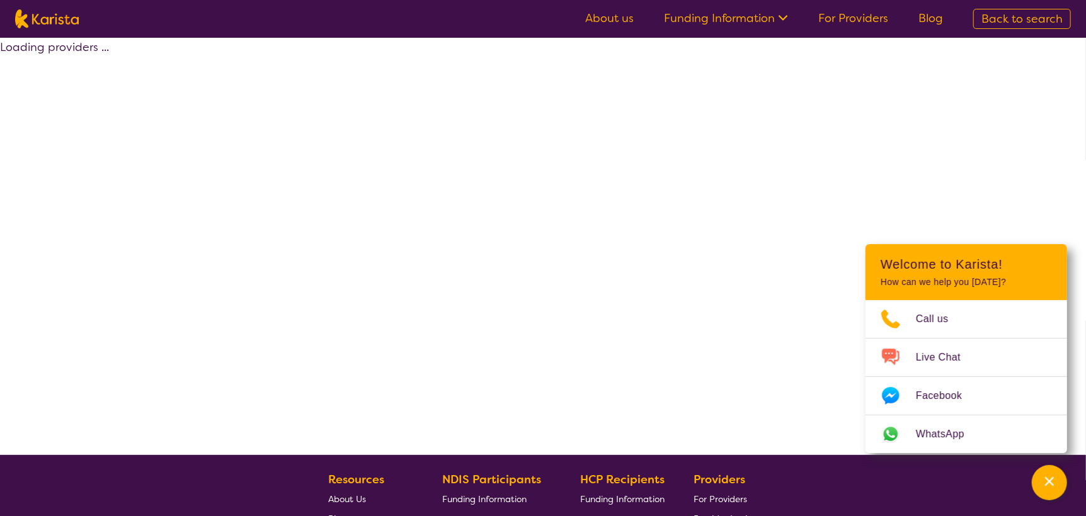
select select "by_score"
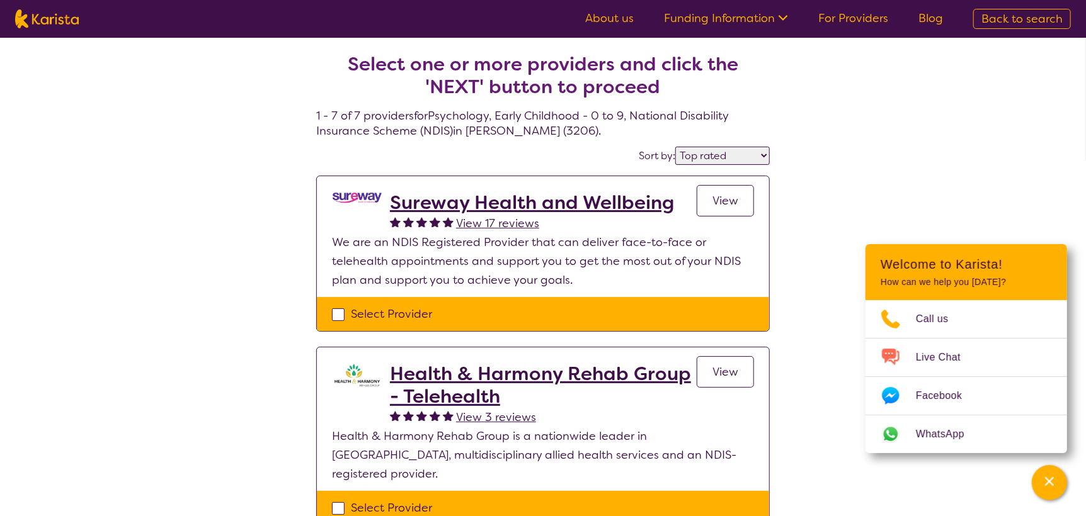
click at [532, 205] on h2 "Sureway Health and Wellbeing" at bounding box center [532, 202] width 284 height 23
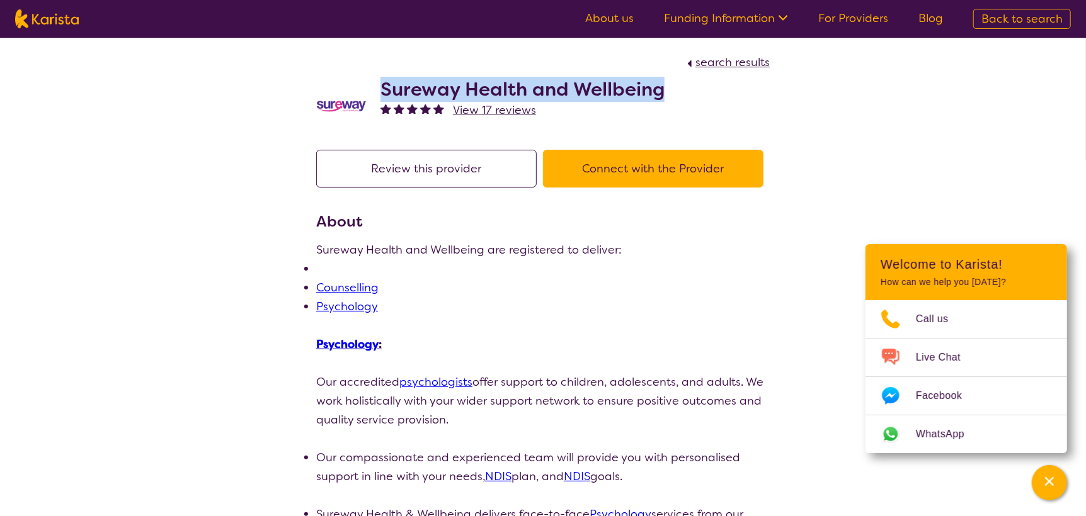
drag, startPoint x: 657, startPoint y: 89, endPoint x: 382, endPoint y: 88, distance: 275.2
click at [382, 88] on h2 "Sureway Health and Wellbeing" at bounding box center [522, 89] width 284 height 23
copy h2 "Sureway Health and Wellbeing"
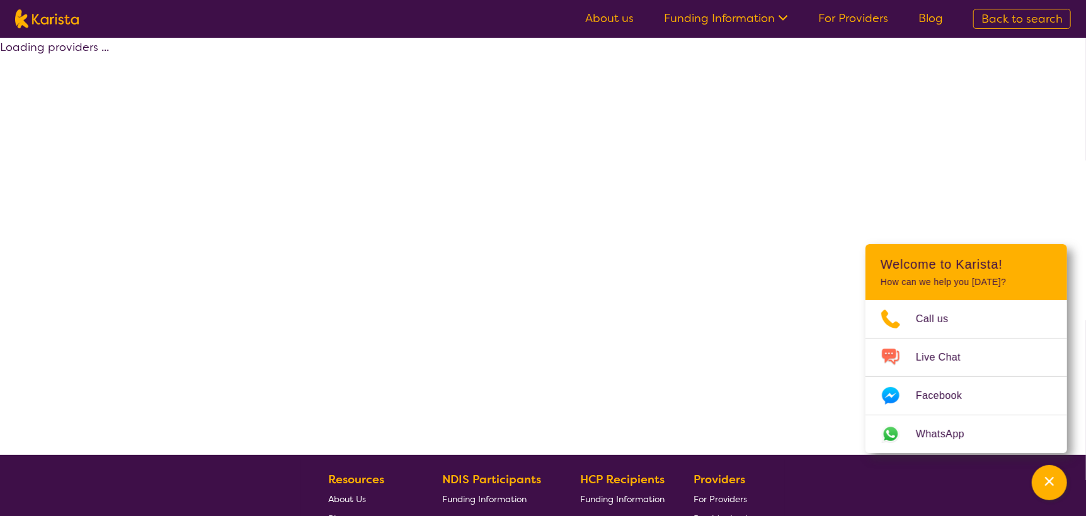
select select "by_score"
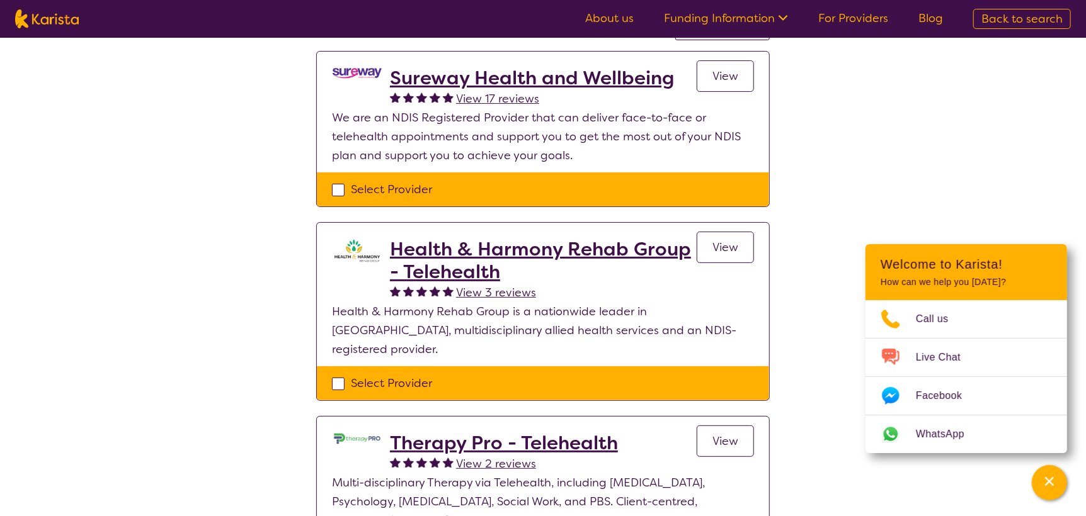
scroll to position [126, 0]
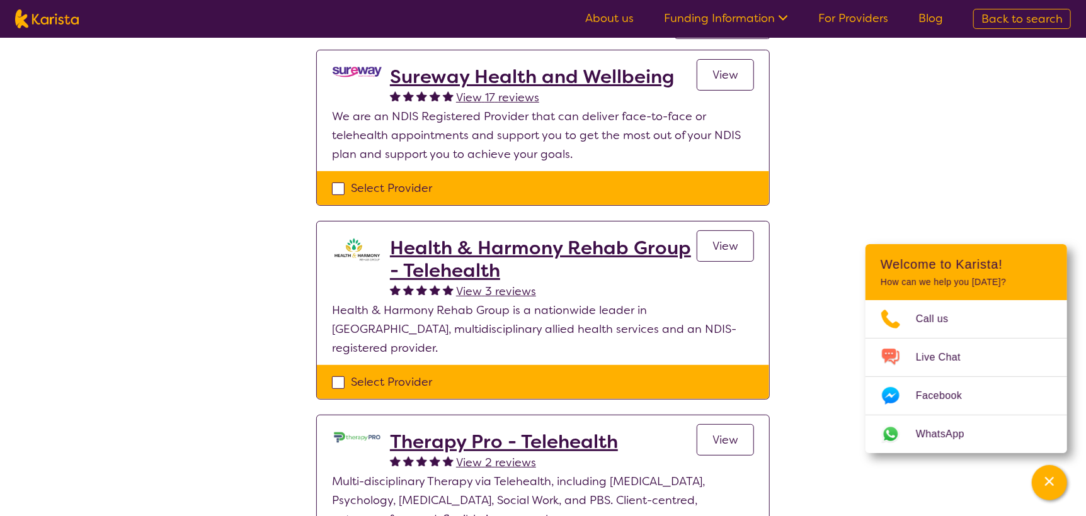
click at [477, 242] on h2 "Health & Harmony Rehab Group - Telehealth" at bounding box center [543, 259] width 307 height 45
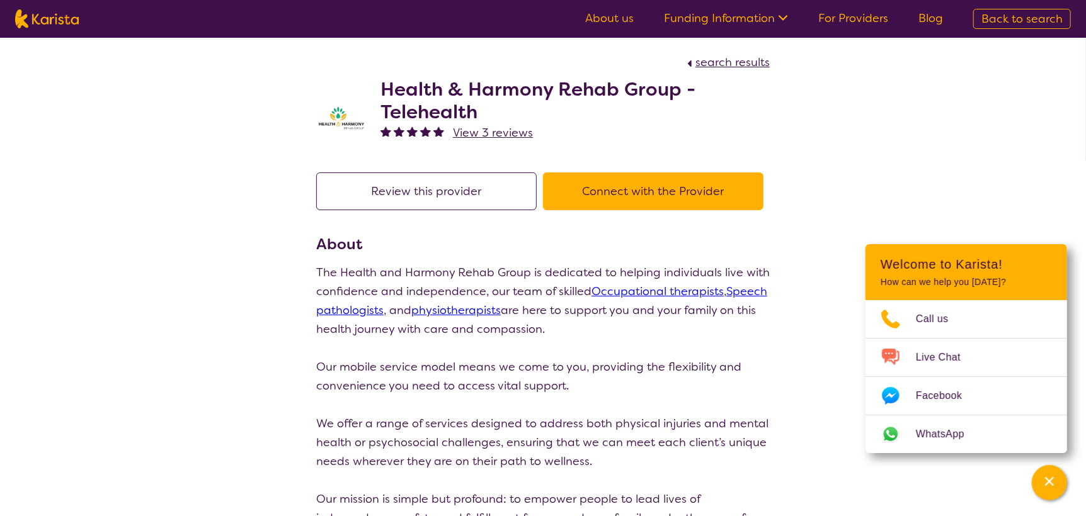
select select "by_score"
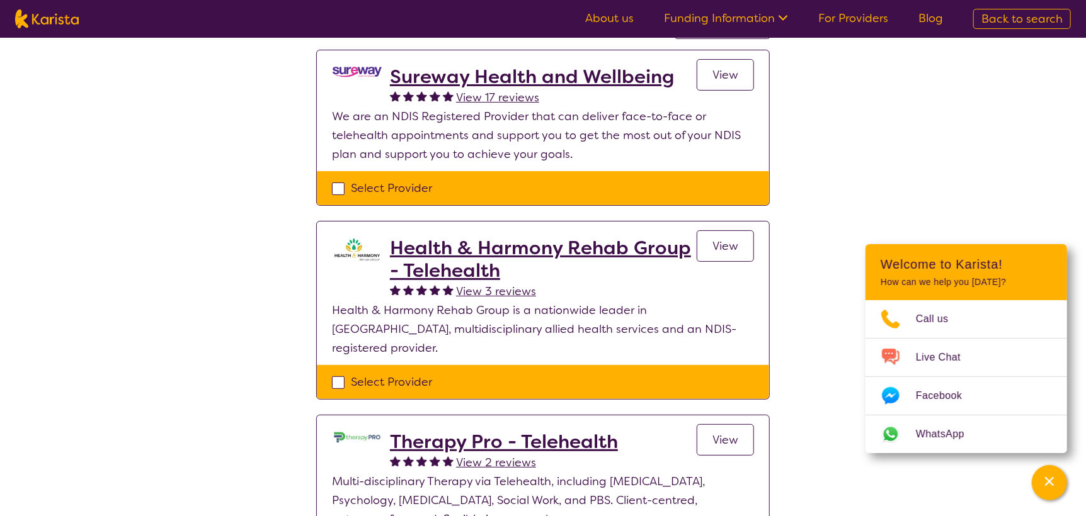
scroll to position [188, 0]
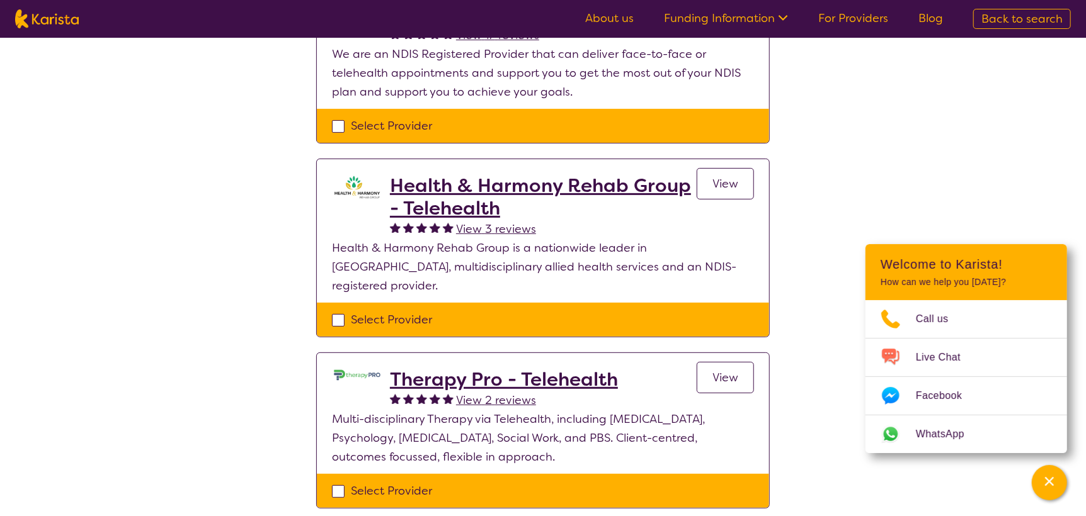
click at [542, 368] on h2 "Therapy Pro - Telehealth" at bounding box center [504, 379] width 228 height 23
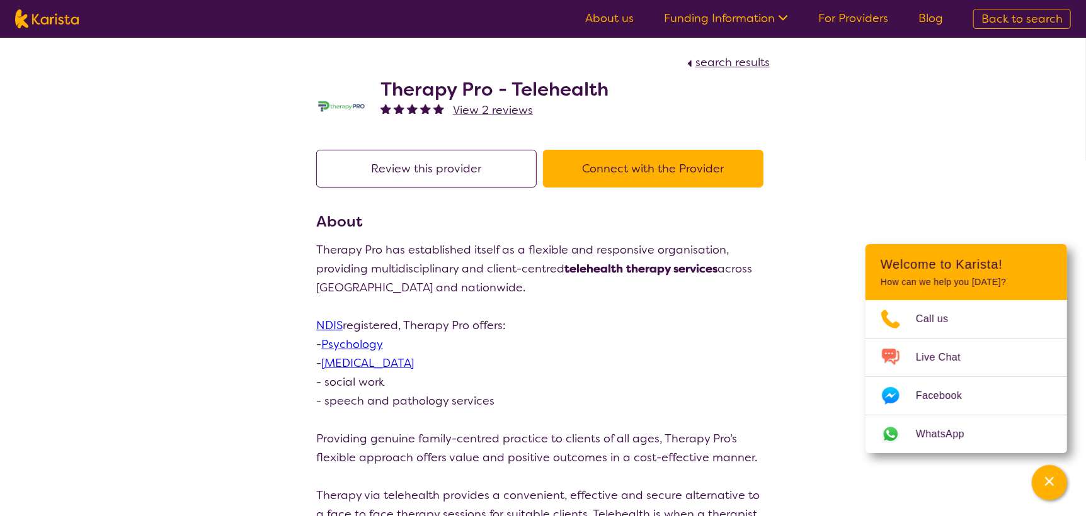
select select "by_score"
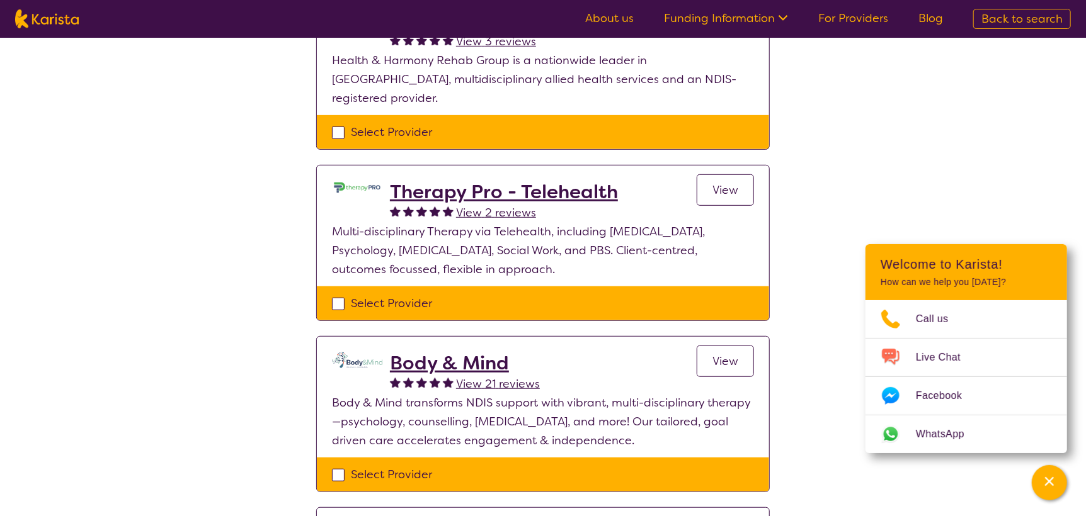
scroll to position [378, 0]
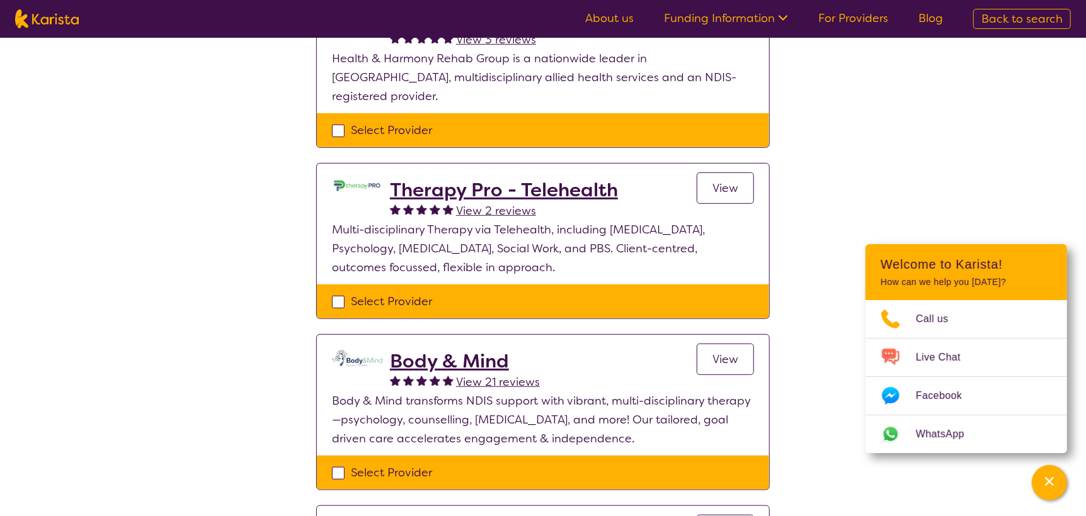
click at [438, 350] on h2 "Body & Mind" at bounding box center [465, 361] width 150 height 23
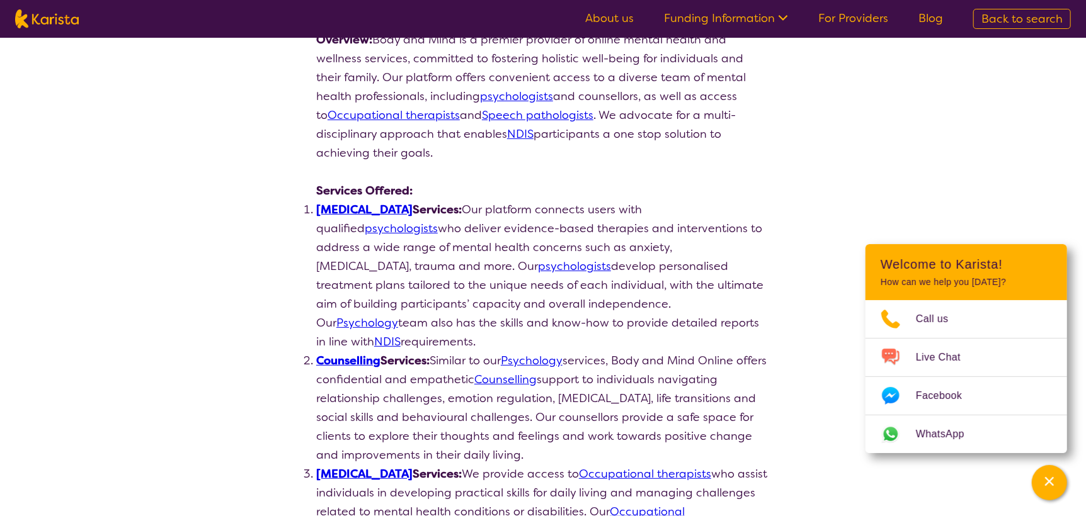
scroll to position [188, 0]
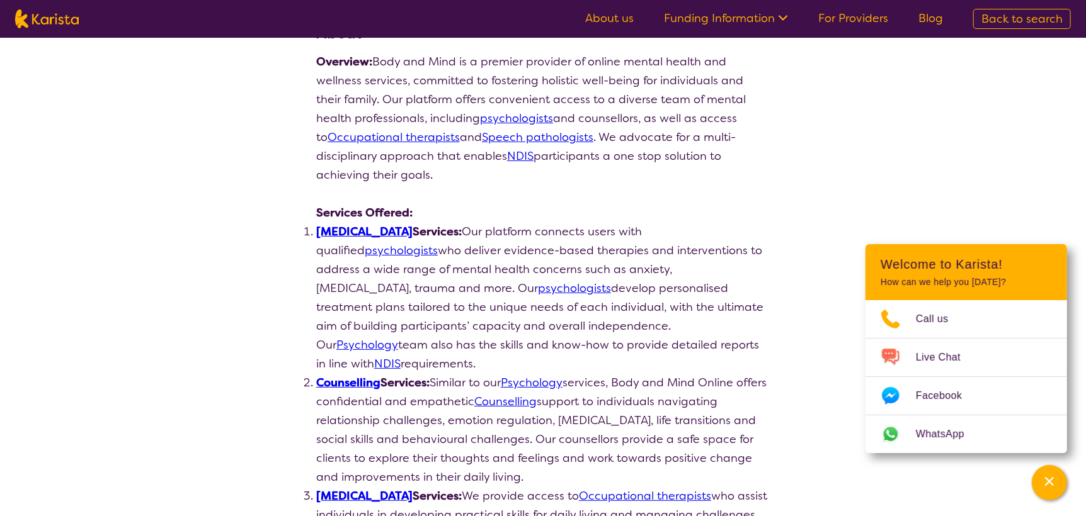
click at [370, 228] on link "[MEDICAL_DATA]" at bounding box center [364, 231] width 96 height 15
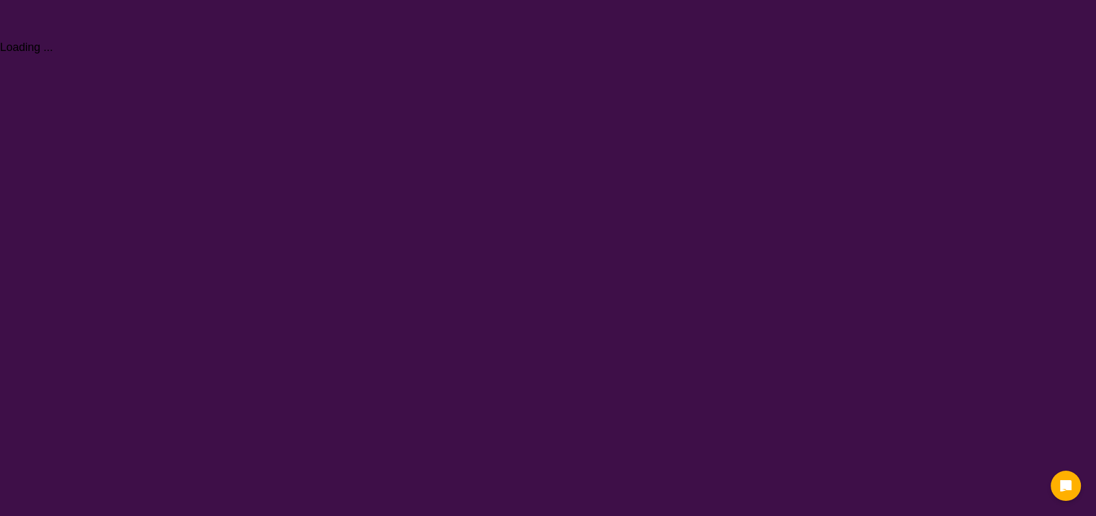
select select "Psychology"
select select "EC"
select select "NDIS"
select select "Psychology"
select select "EC"
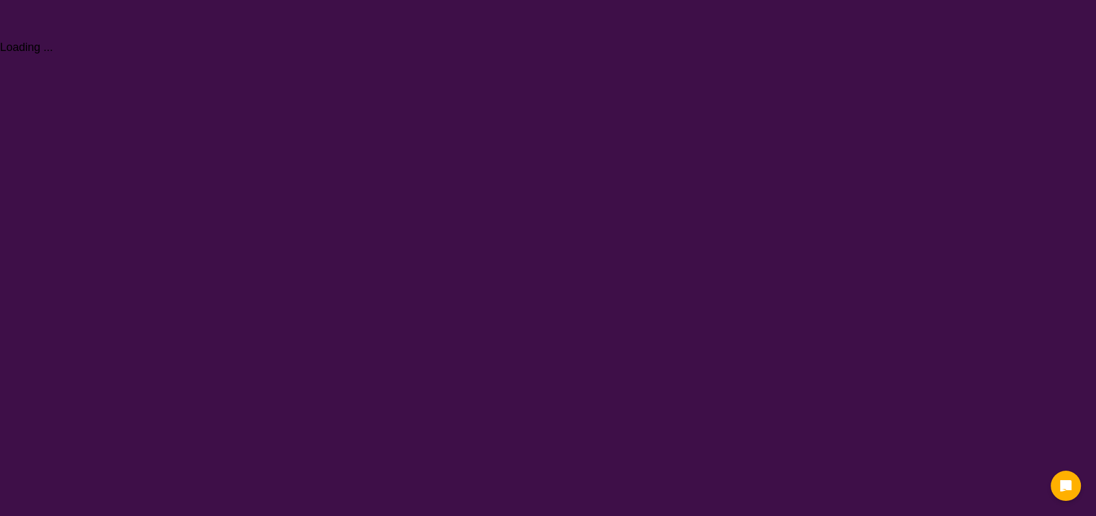
select select "NDIS"
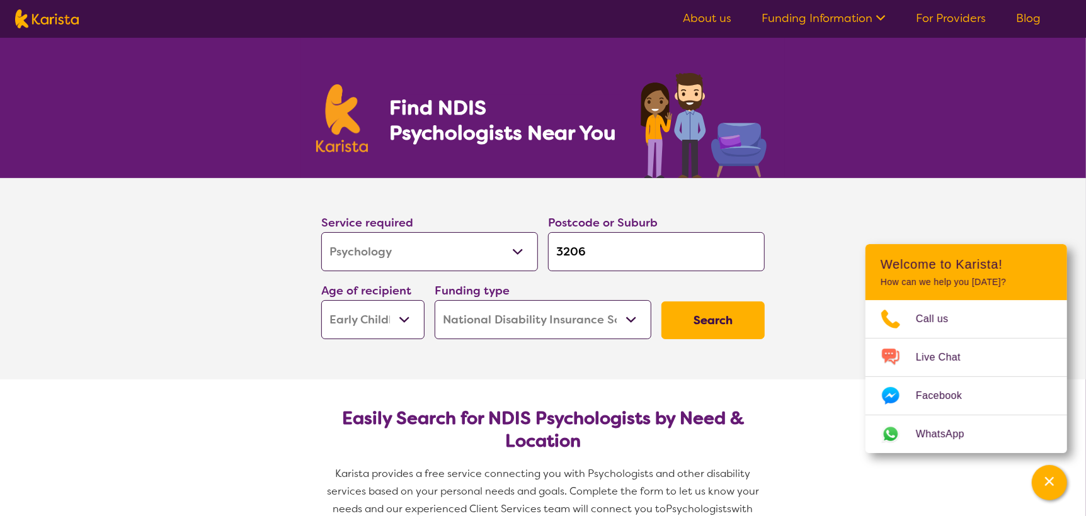
click at [575, 329] on select "Home Care Package (HCP) National Disability Insurance Scheme (NDIS) I don't know" at bounding box center [542, 319] width 217 height 39
click at [392, 320] on select "Early Childhood - 0 to 9 Child - 10 to 11 Adolescent - 12 to 17 Adult - 18 to 6…" at bounding box center [372, 319] width 103 height 39
select select "CH"
click at [321, 300] on select "Early Childhood - 0 to 9 Child - 10 to 11 Adolescent - 12 to 17 Adult - 18 to 6…" at bounding box center [372, 319] width 103 height 39
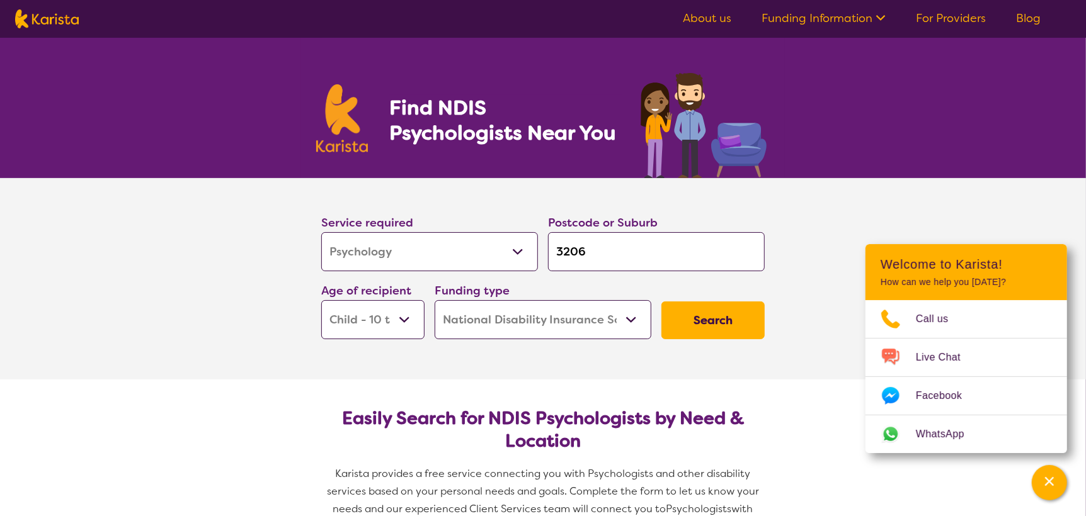
select select "CH"
click at [731, 322] on button "Search" at bounding box center [712, 321] width 103 height 38
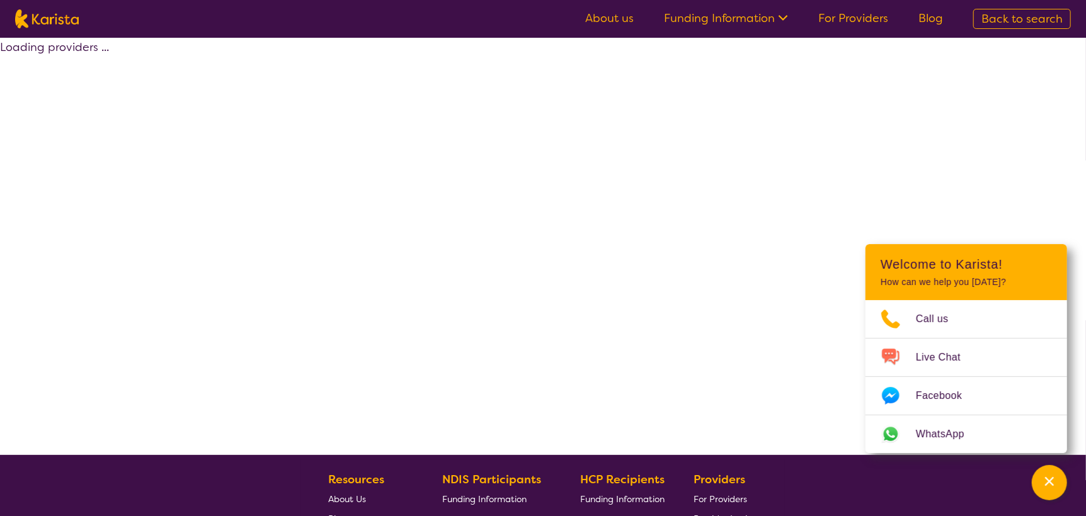
select select "by_score"
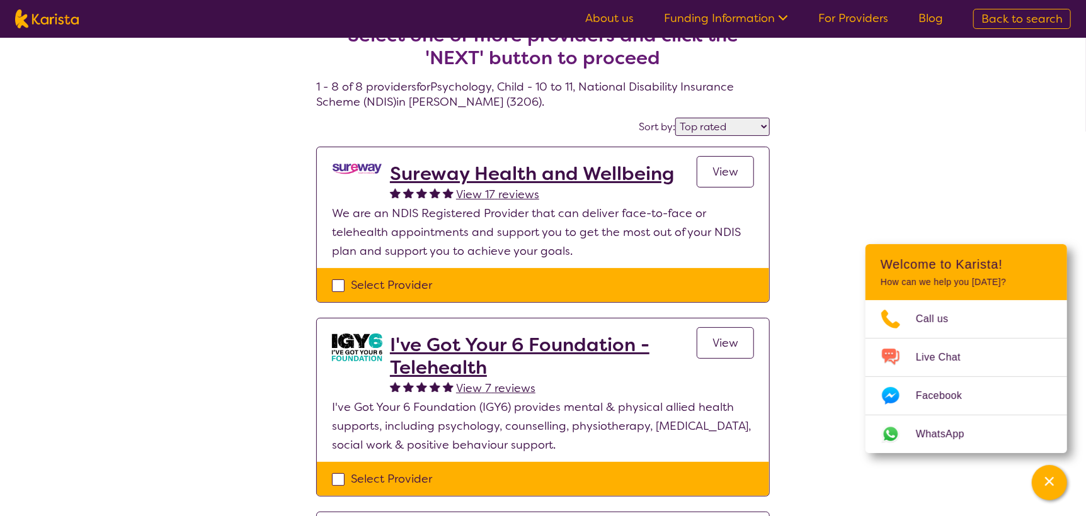
scroll to position [62, 0]
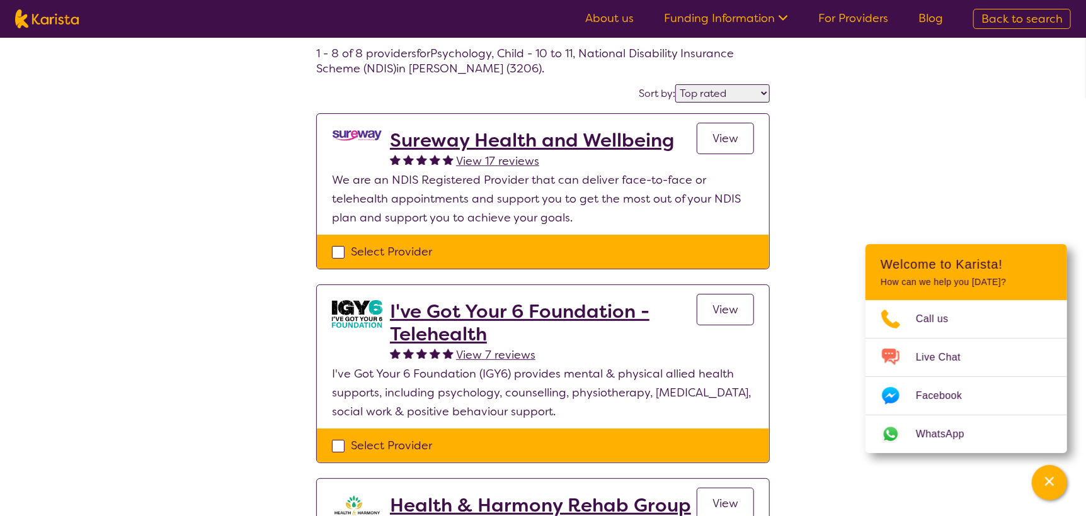
click at [428, 326] on h2 "I've Got Your 6 Foundation - Telehealth" at bounding box center [543, 322] width 307 height 45
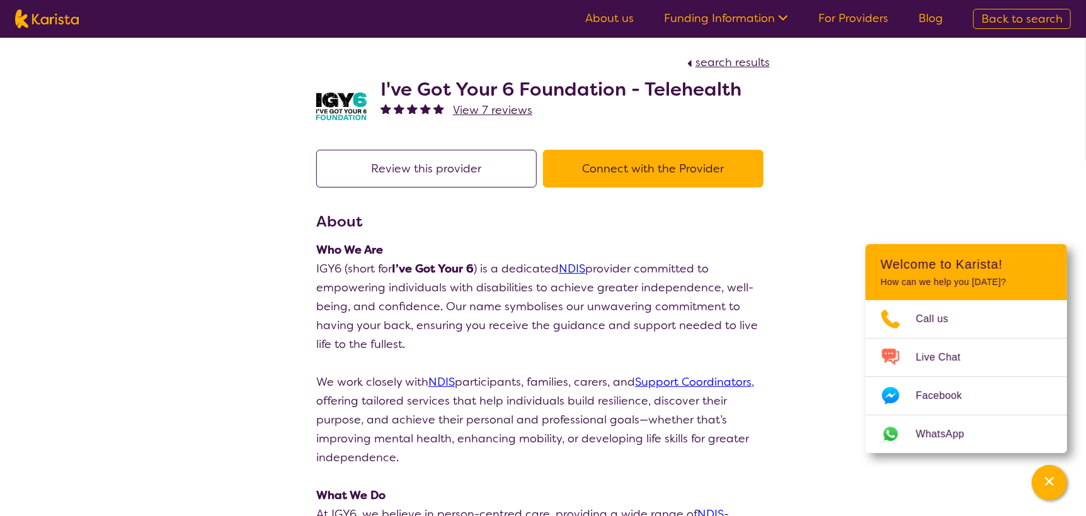
click at [511, 110] on span "View 7 reviews" at bounding box center [492, 110] width 79 height 15
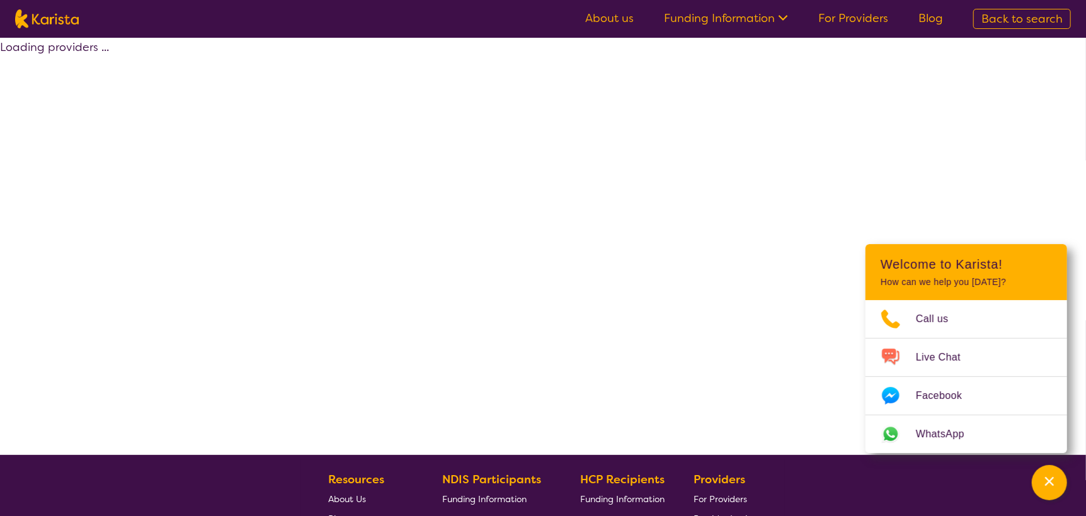
scroll to position [62, 0]
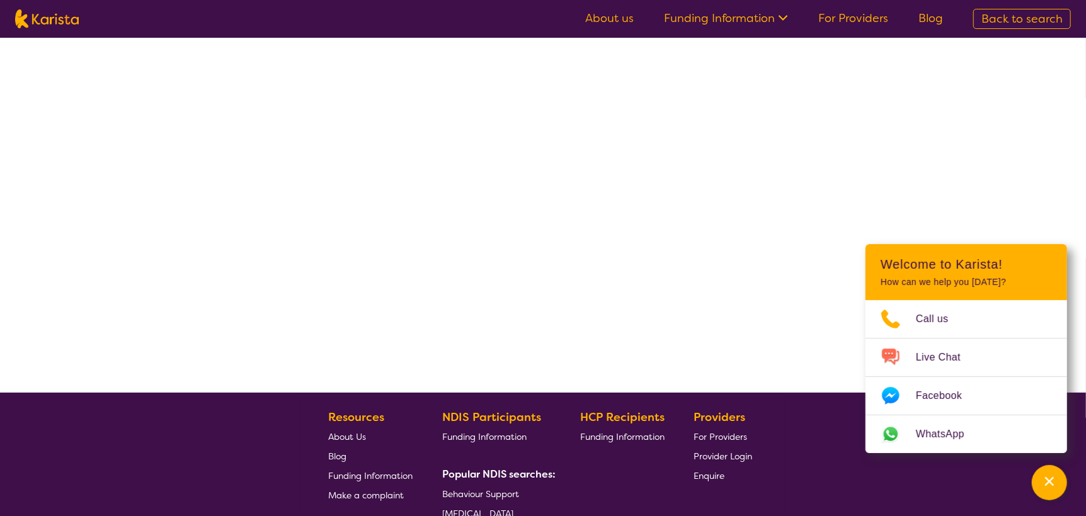
select select "by_score"
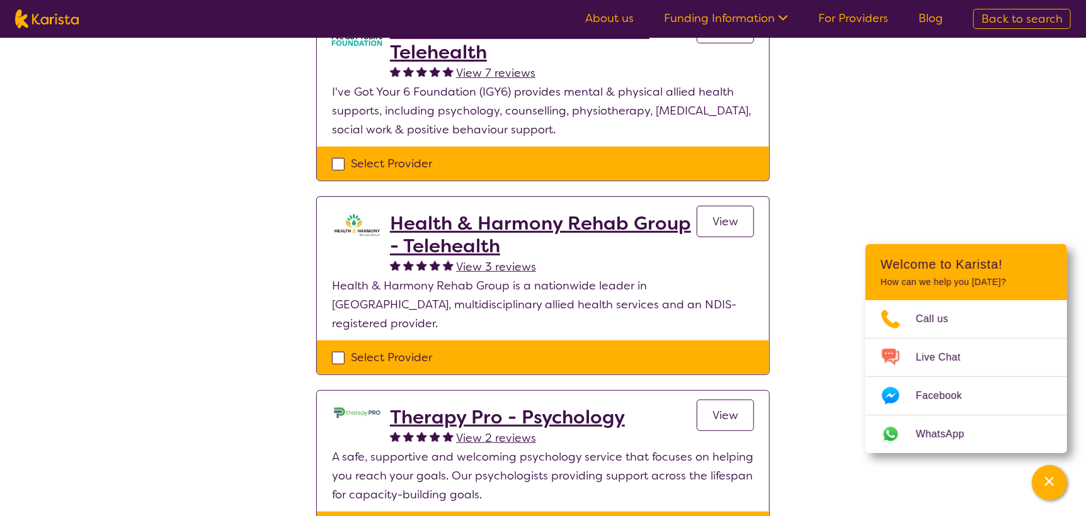
scroll to position [377, 0]
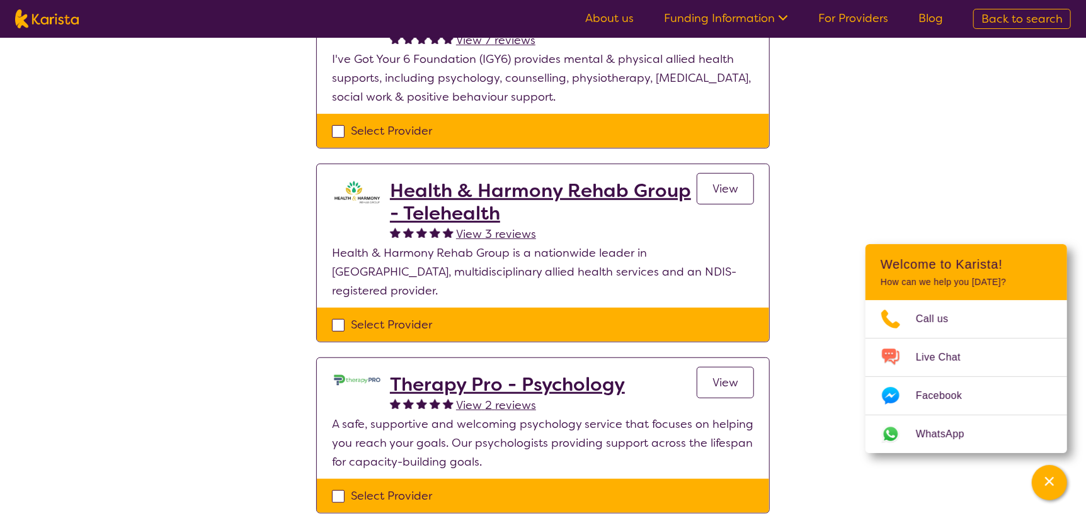
click at [487, 208] on h2 "Health & Harmony Rehab Group - Telehealth" at bounding box center [543, 201] width 307 height 45
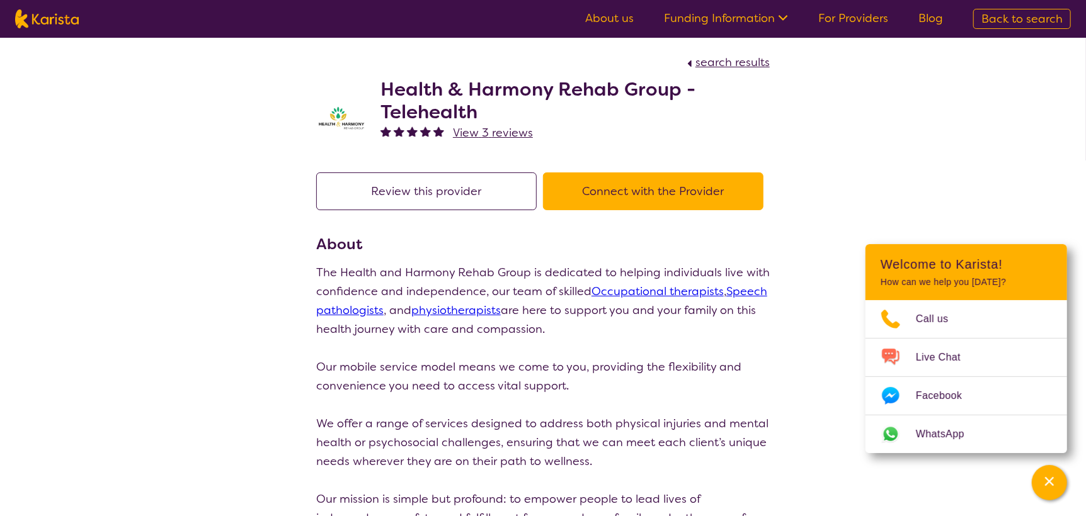
select select "by_score"
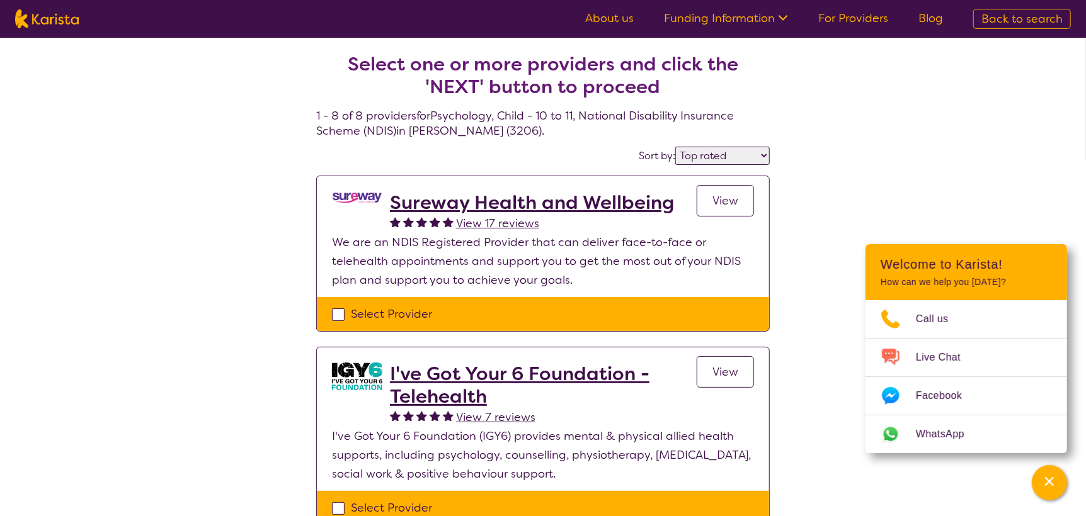
scroll to position [377, 0]
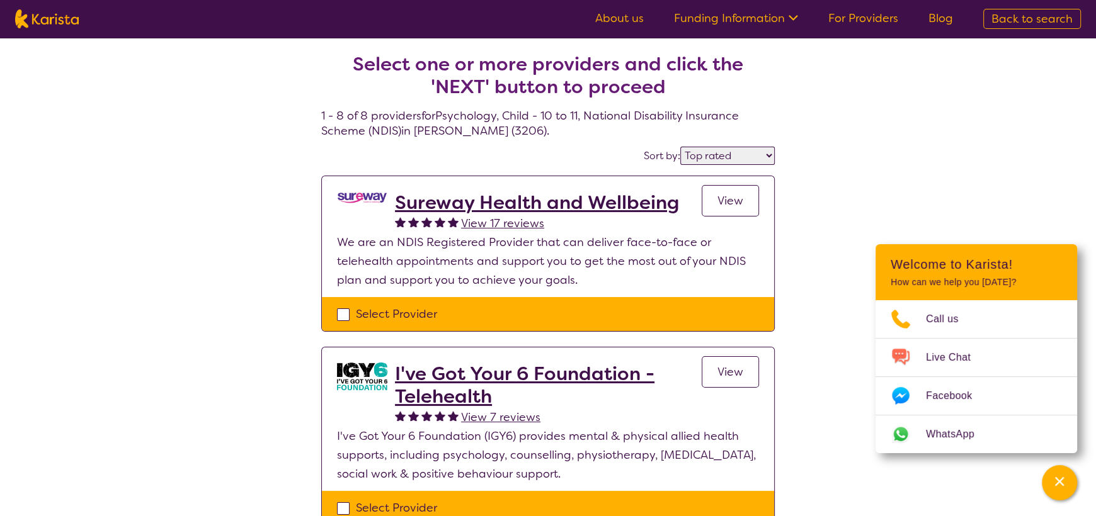
select select "Psychology"
select select "CH"
select select "NDIS"
select select "Psychology"
select select "CH"
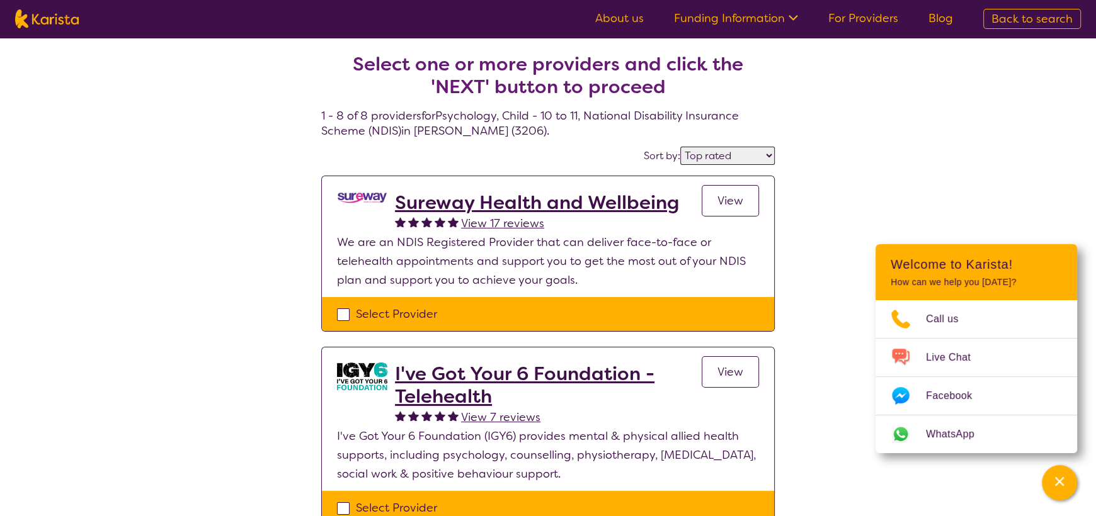
select select "NDIS"
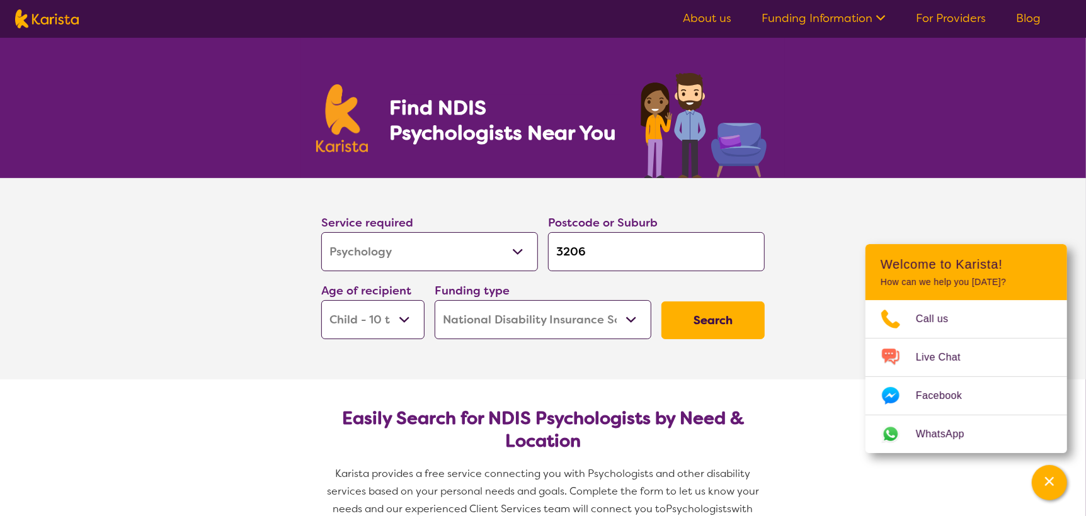
click at [394, 319] on select "Early Childhood - 0 to 9 Child - 10 to 11 Adolescent - 12 to 17 Adult - 18 to 6…" at bounding box center [372, 319] width 103 height 39
select select "EC"
click at [321, 300] on select "Early Childhood - 0 to 9 Child - 10 to 11 Adolescent - 12 to 17 Adult - 18 to 6…" at bounding box center [372, 319] width 103 height 39
select select "EC"
click at [699, 326] on button "Search" at bounding box center [712, 321] width 103 height 38
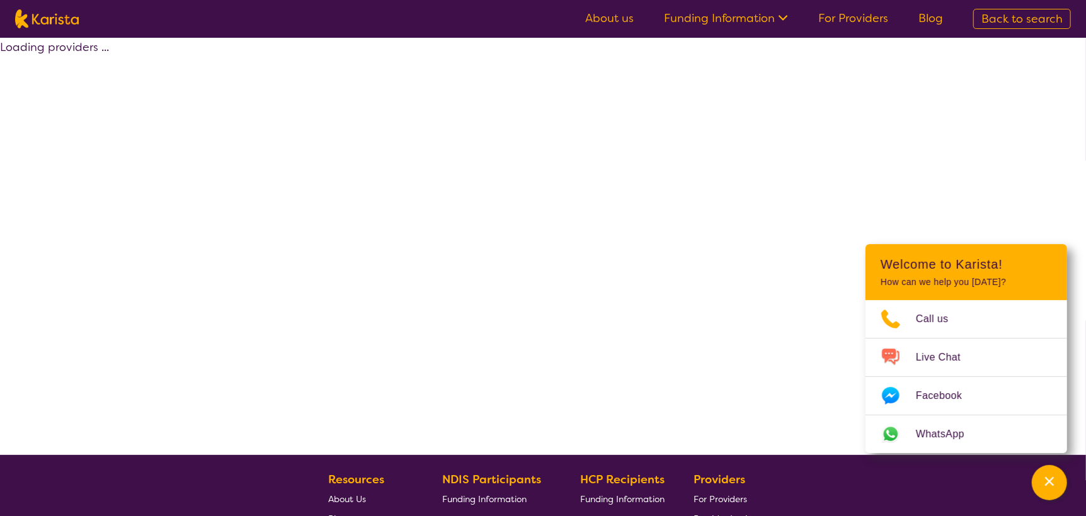
select select "by_score"
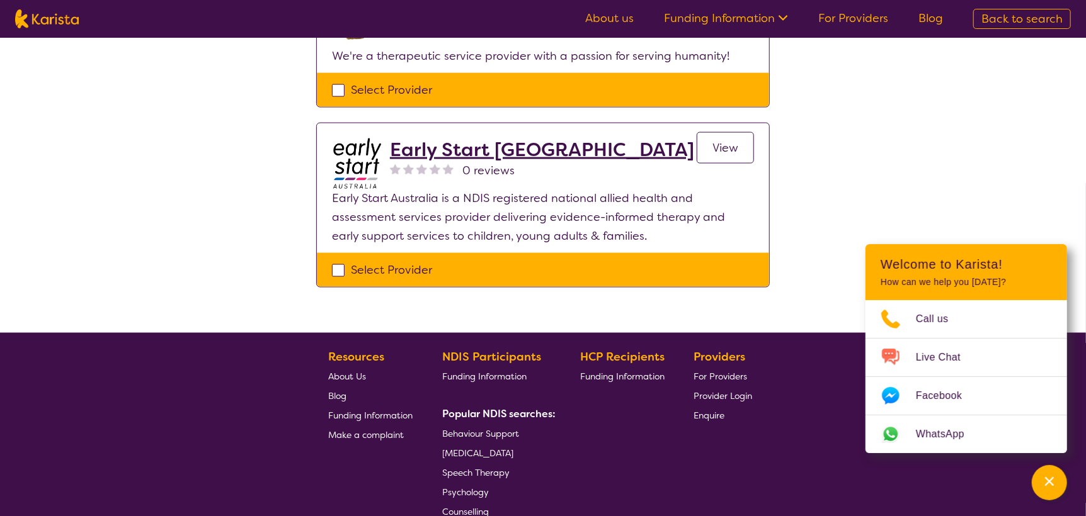
scroll to position [1070, 0]
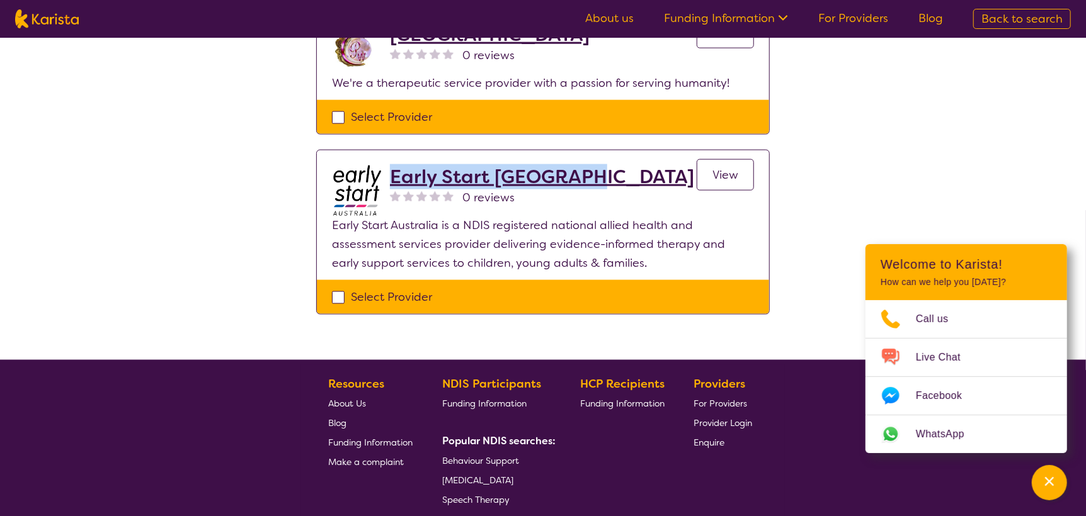
drag, startPoint x: 586, startPoint y: 120, endPoint x: 390, endPoint y: 111, distance: 195.4
click at [390, 166] on div "Early Start Australia 0 reviews View" at bounding box center [572, 191] width 364 height 50
copy h2 "Early Start [GEOGRAPHIC_DATA]"
